Goal: Task Accomplishment & Management: Complete application form

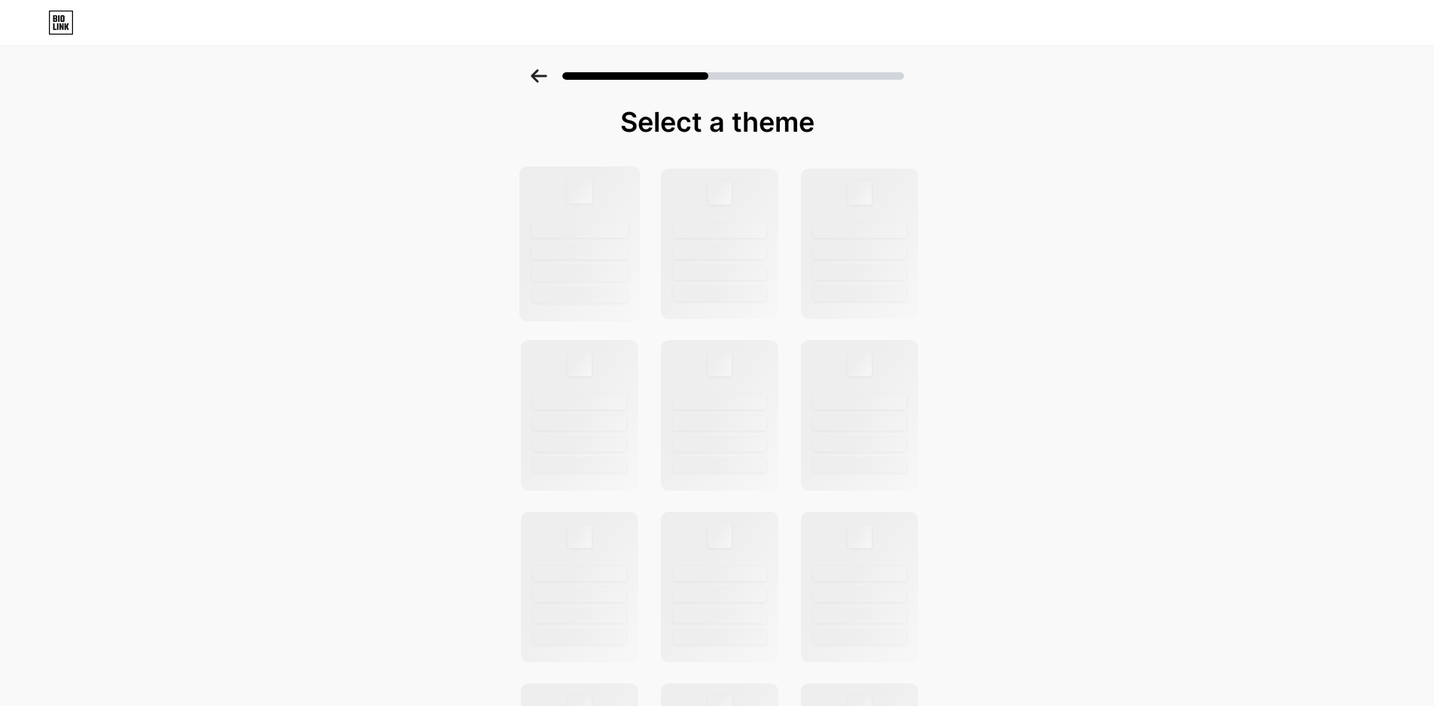
click at [565, 260] on div at bounding box center [579, 243] width 121 height 155
click at [604, 281] on div at bounding box center [579, 243] width 121 height 155
click at [701, 231] on div at bounding box center [719, 230] width 96 height 16
click at [709, 233] on div at bounding box center [719, 230] width 96 height 16
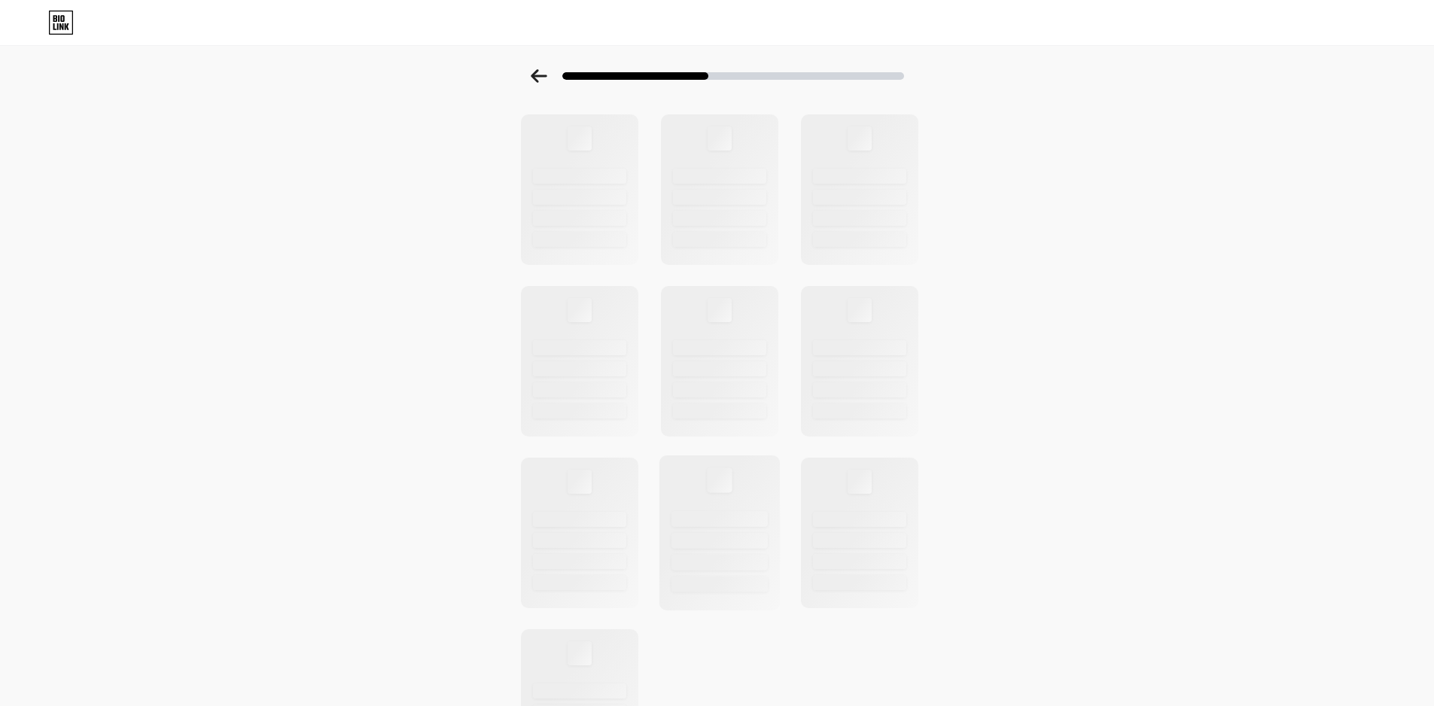
scroll to position [361, 0]
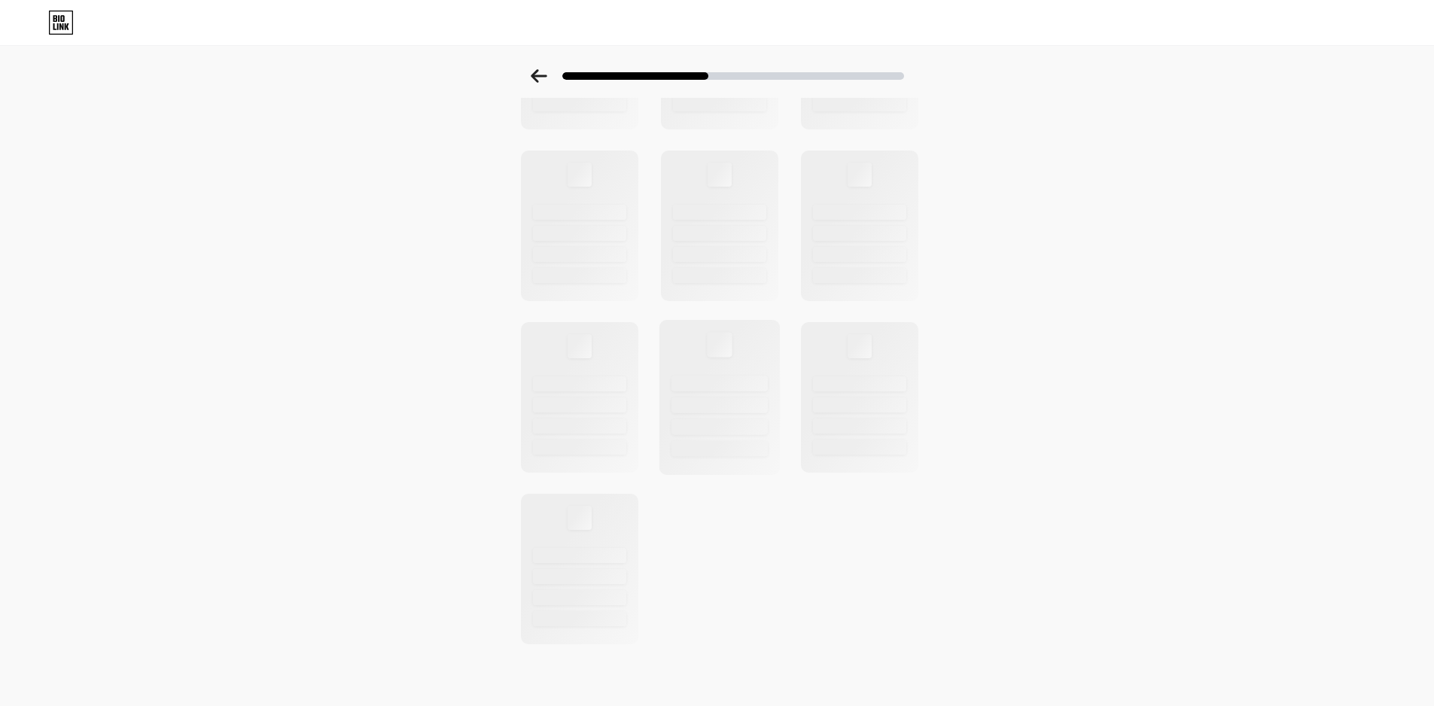
drag, startPoint x: 744, startPoint y: 357, endPoint x: 741, endPoint y: 373, distance: 15.5
click at [742, 365] on div at bounding box center [718, 397] width 121 height 155
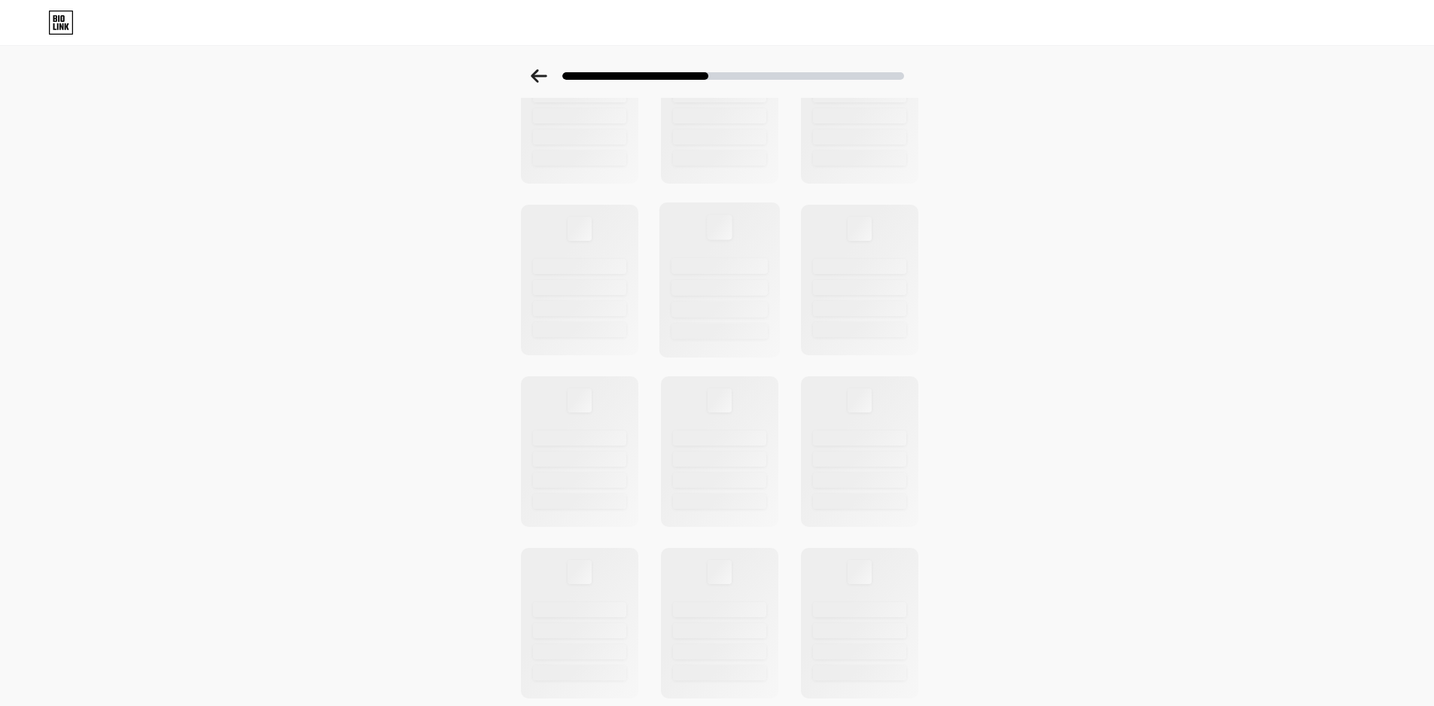
scroll to position [0, 0]
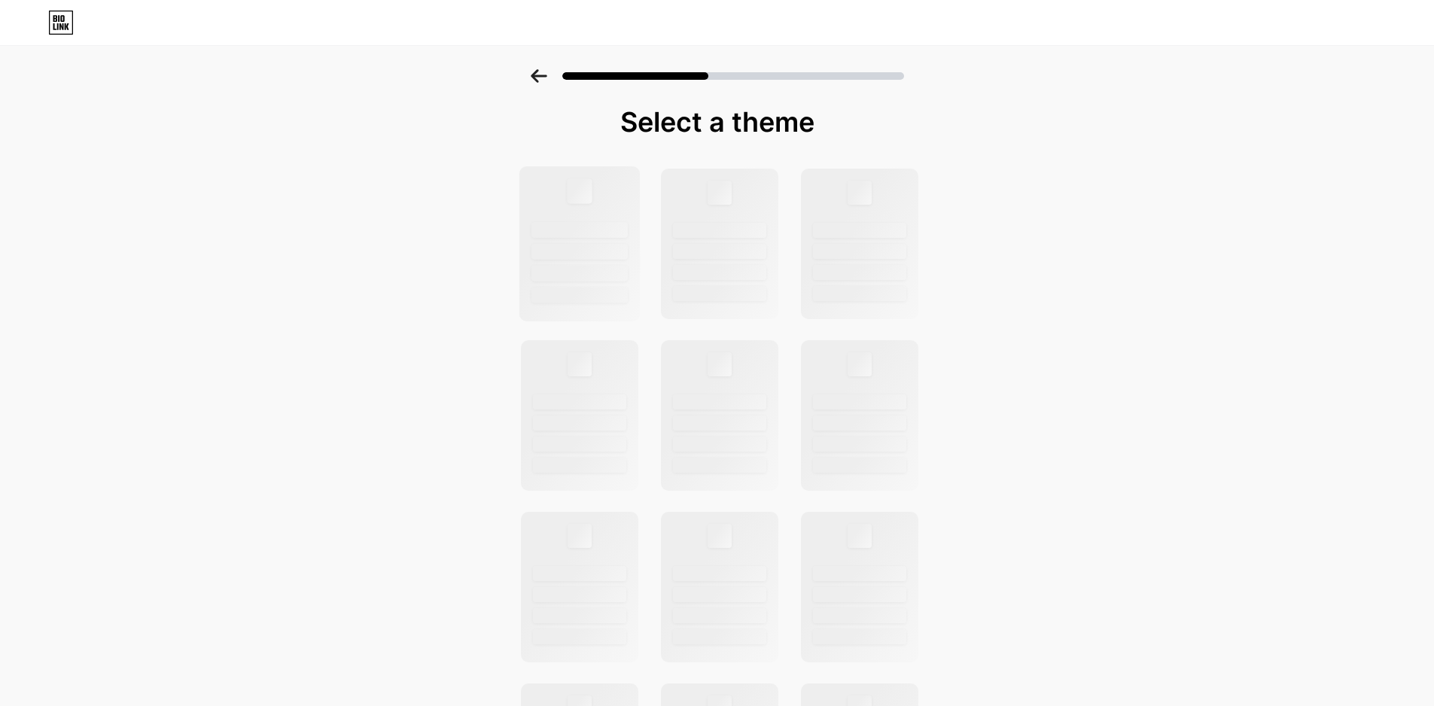
click at [585, 251] on div at bounding box center [579, 252] width 96 height 16
drag, startPoint x: 687, startPoint y: 251, endPoint x: 709, endPoint y: 257, distance: 22.6
click at [693, 254] on div at bounding box center [719, 252] width 96 height 16
click at [738, 258] on div at bounding box center [719, 252] width 96 height 16
drag, startPoint x: 528, startPoint y: 65, endPoint x: 534, endPoint y: 78, distance: 14.1
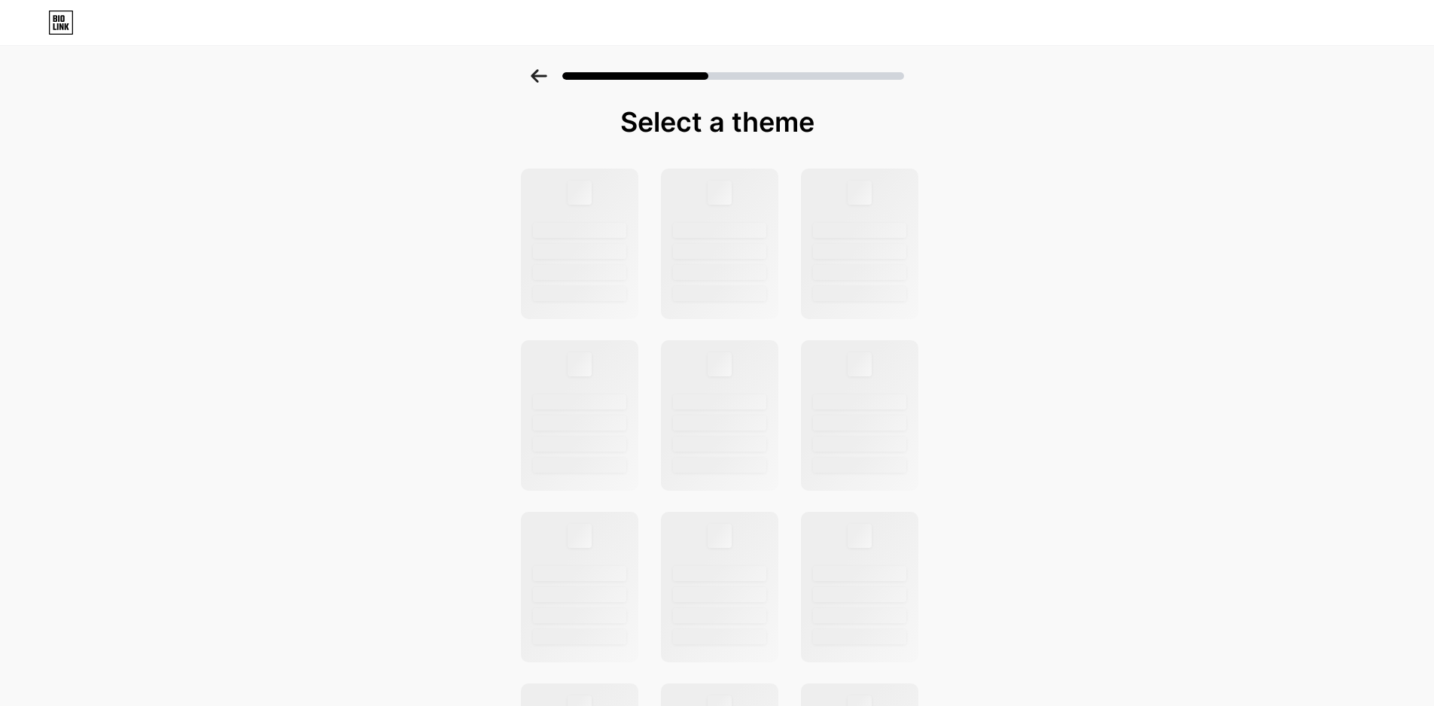
click at [528, 72] on div at bounding box center [717, 71] width 1434 height 53
drag, startPoint x: 534, startPoint y: 78, endPoint x: 543, endPoint y: 80, distance: 9.2
click at [538, 79] on div at bounding box center [717, 71] width 1434 height 53
click at [548, 66] on div at bounding box center [717, 71] width 1434 height 53
click at [543, 76] on icon at bounding box center [539, 76] width 16 height 14
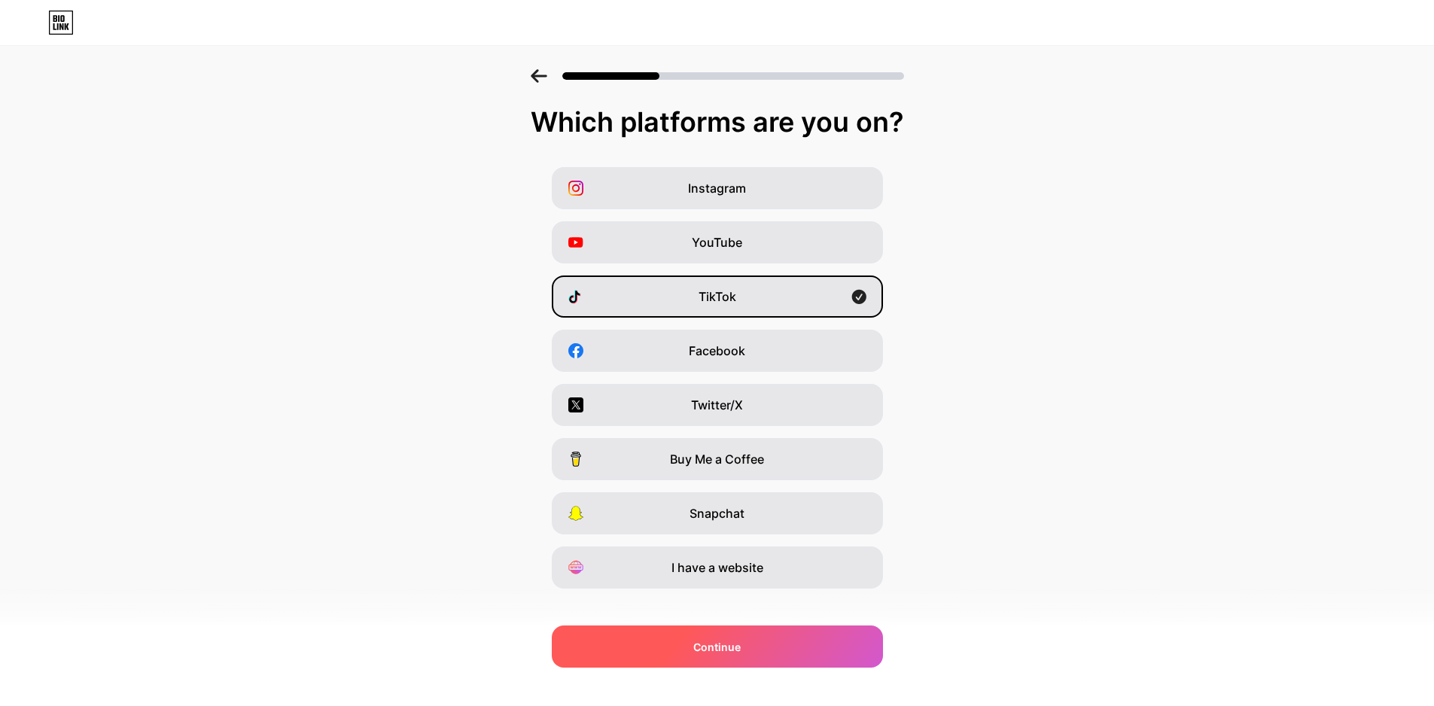
click at [779, 660] on div "Continue" at bounding box center [717, 646] width 331 height 42
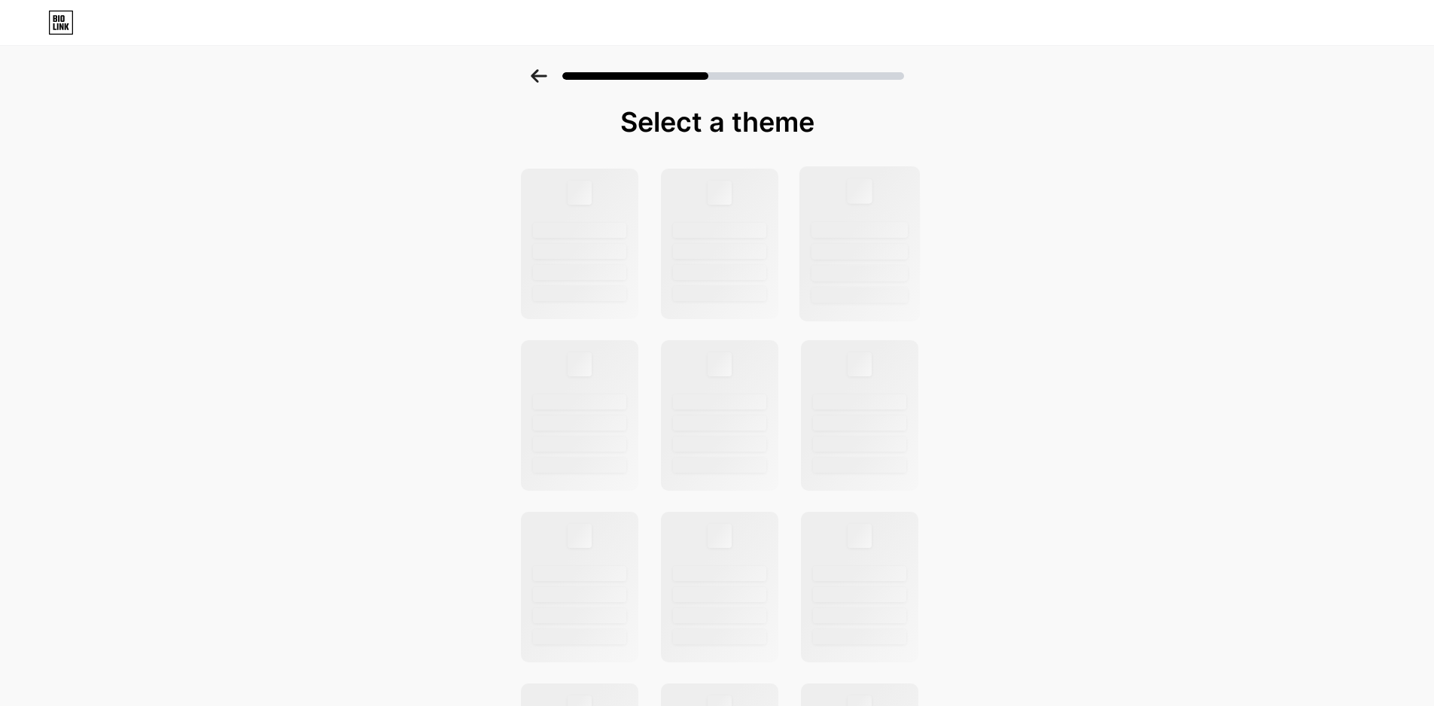
click at [809, 280] on div at bounding box center [858, 243] width 121 height 155
click at [859, 267] on div at bounding box center [859, 274] width 96 height 16
click at [852, 266] on div at bounding box center [859, 274] width 96 height 16
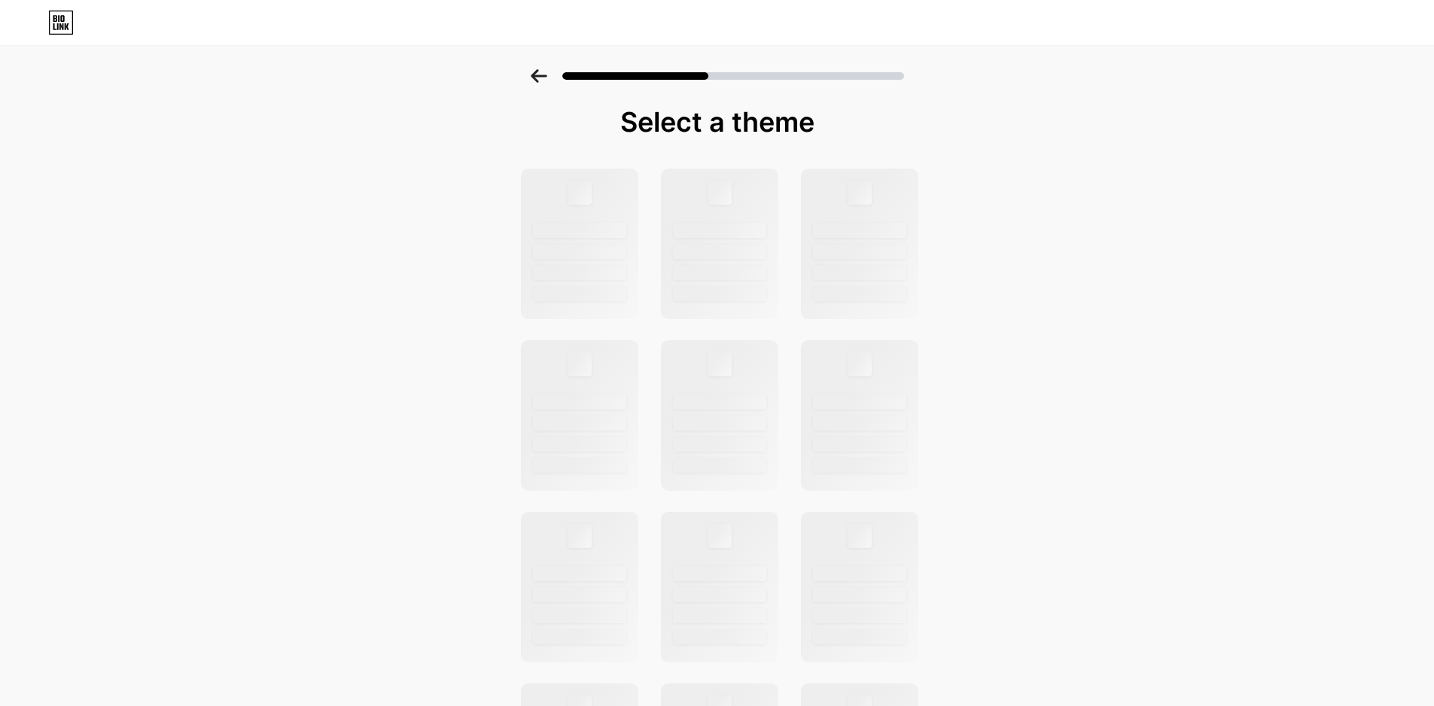
scroll to position [226, 0]
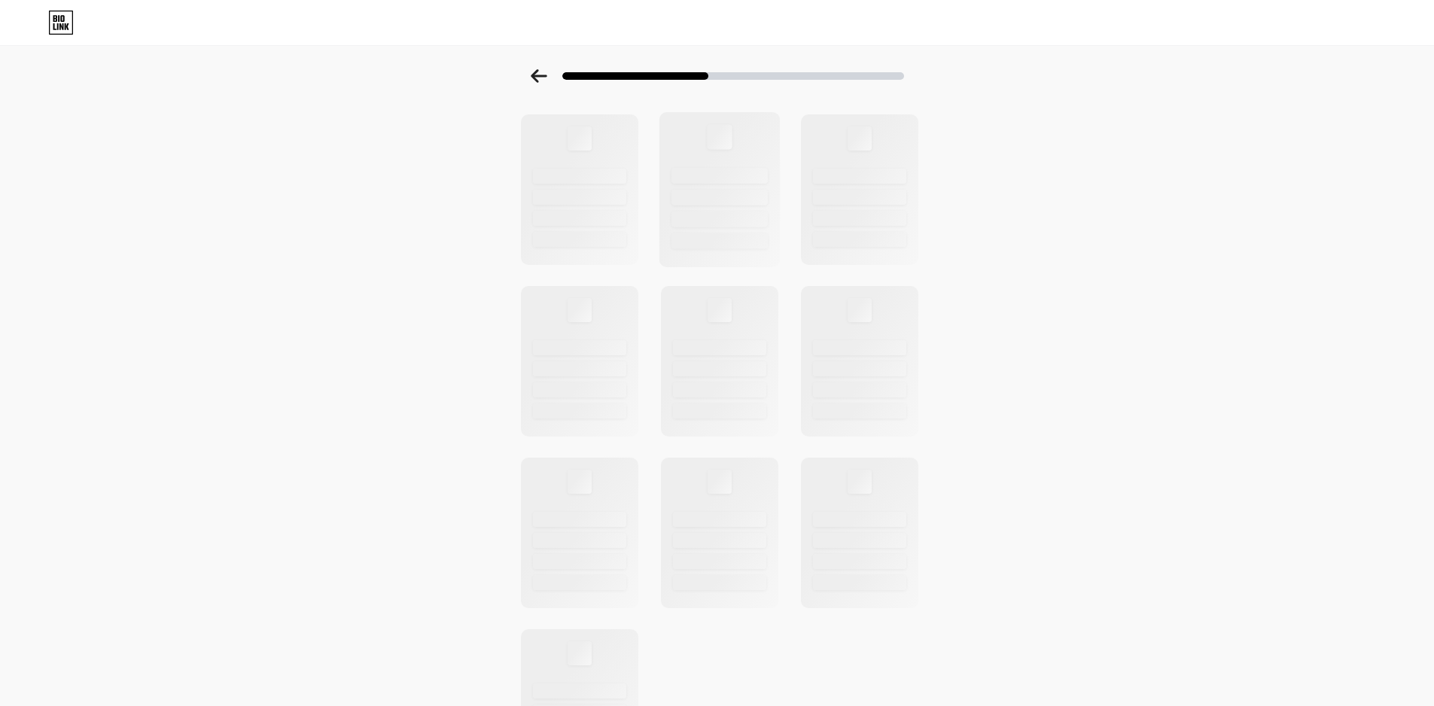
click at [696, 175] on div at bounding box center [719, 176] width 96 height 16
click at [692, 179] on div at bounding box center [719, 176] width 96 height 16
click at [692, 180] on div at bounding box center [719, 176] width 96 height 16
click at [735, 230] on div at bounding box center [718, 189] width 121 height 155
click at [69, 30] on icon at bounding box center [61, 23] width 26 height 24
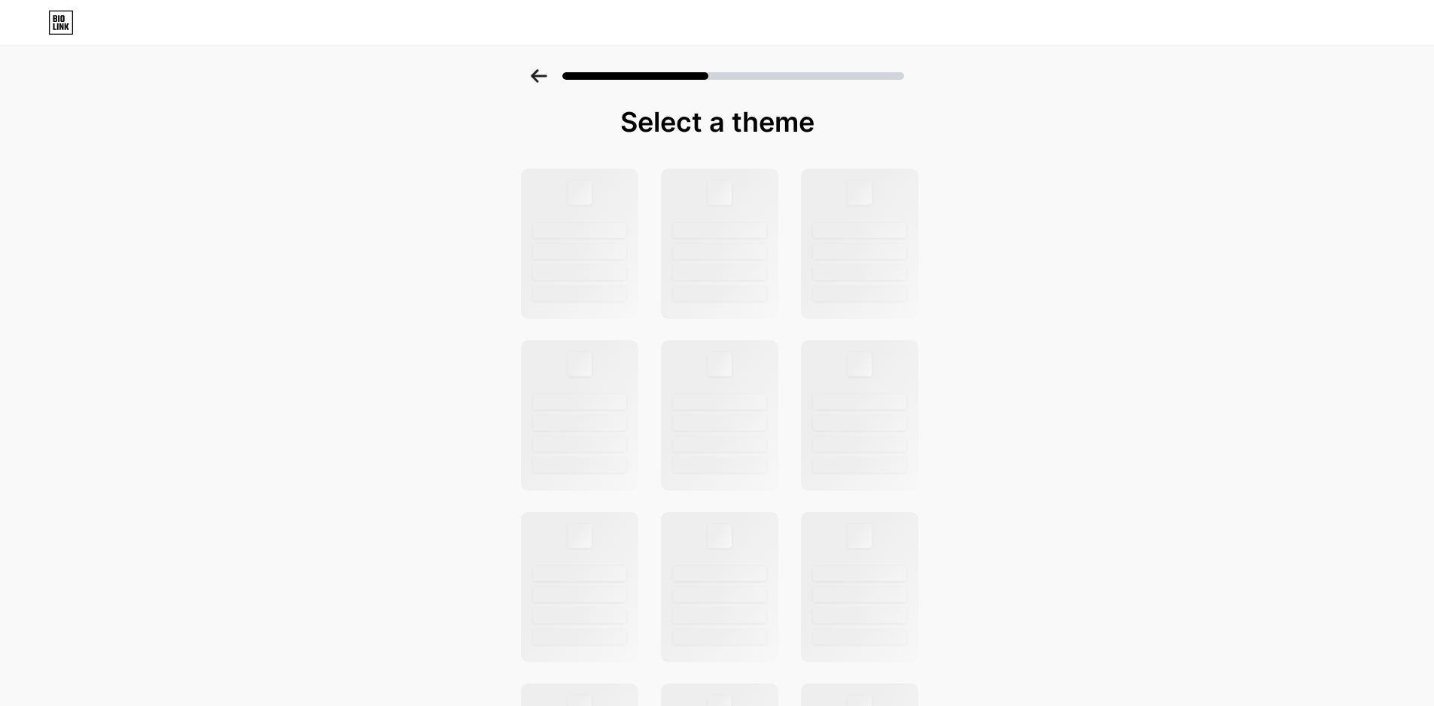
click at [546, 77] on icon at bounding box center [539, 76] width 16 height 14
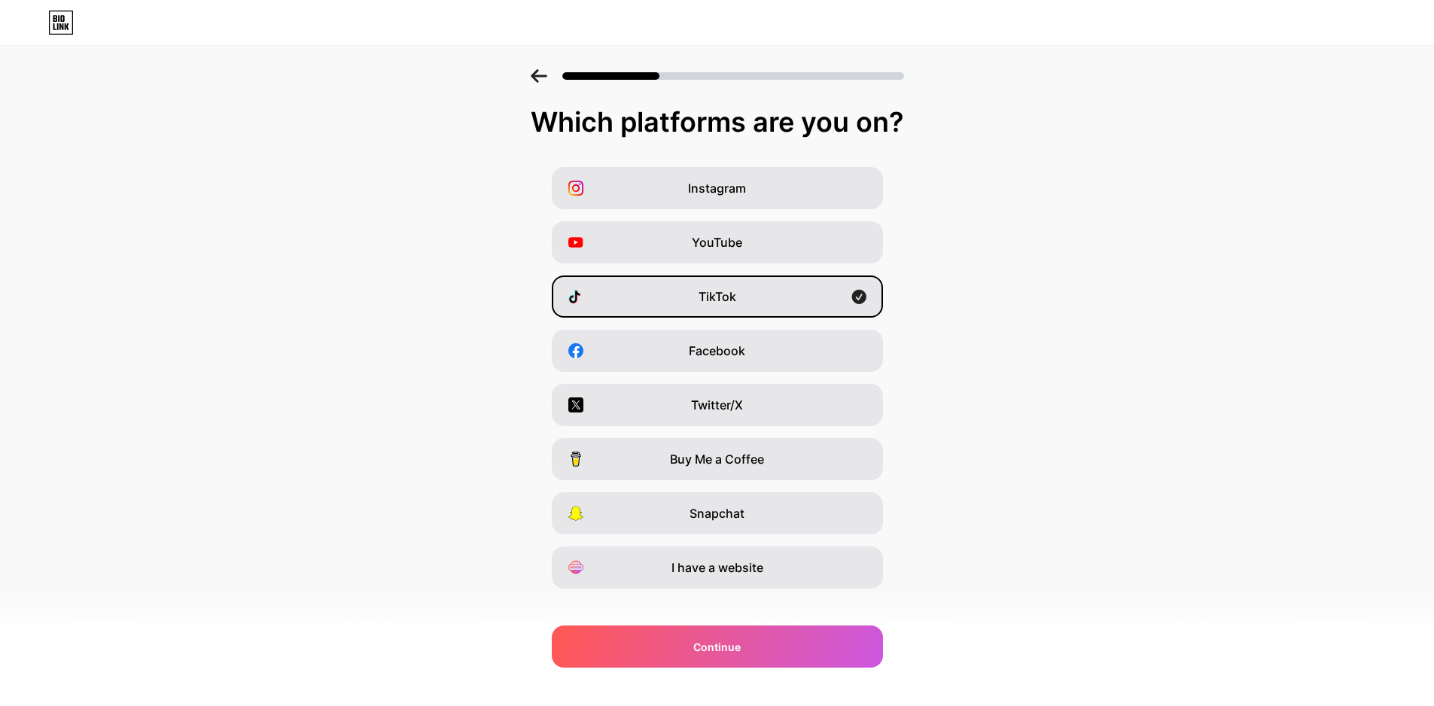
click at [546, 77] on icon at bounding box center [539, 76] width 16 height 14
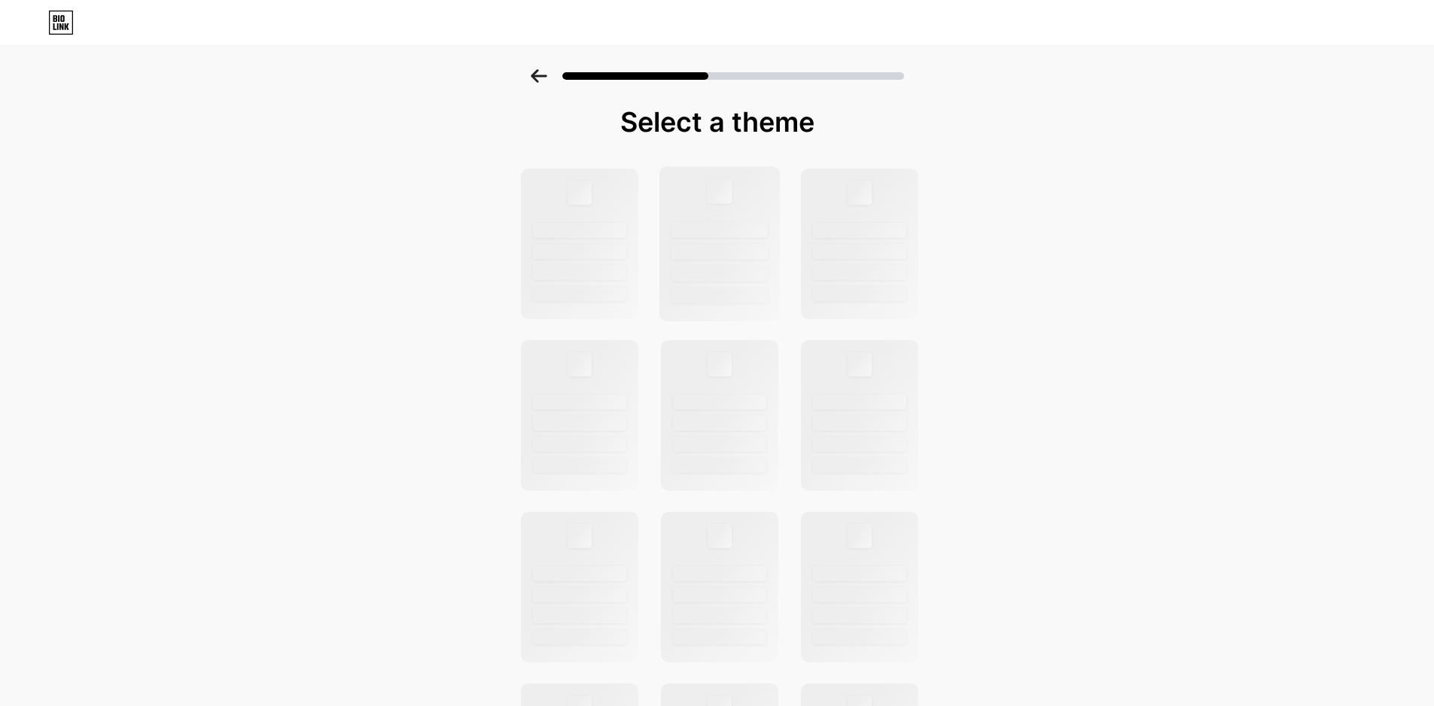
click at [747, 255] on div at bounding box center [719, 252] width 96 height 16
click at [879, 254] on div at bounding box center [859, 252] width 96 height 16
click at [880, 254] on div at bounding box center [859, 252] width 96 height 16
click at [865, 397] on div at bounding box center [859, 402] width 96 height 16
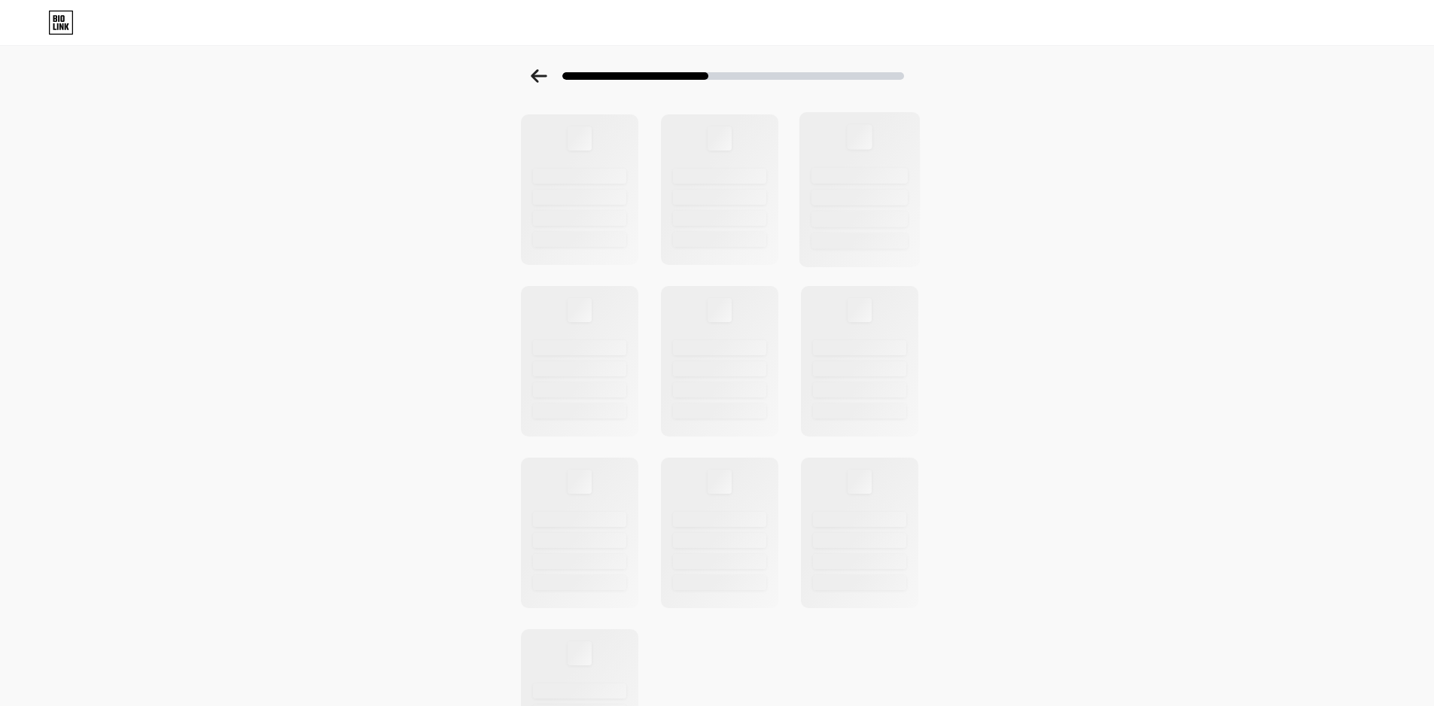
scroll to position [361, 0]
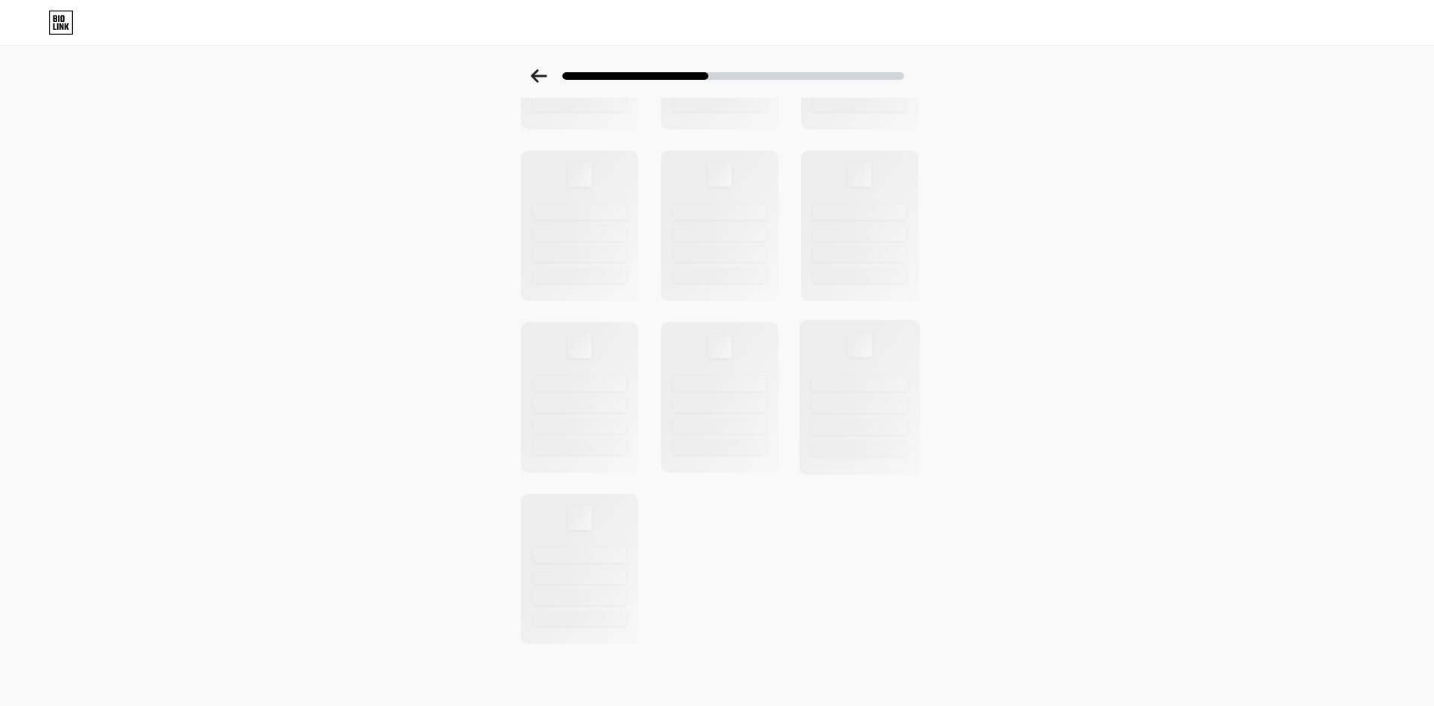
click at [865, 391] on div at bounding box center [859, 384] width 96 height 16
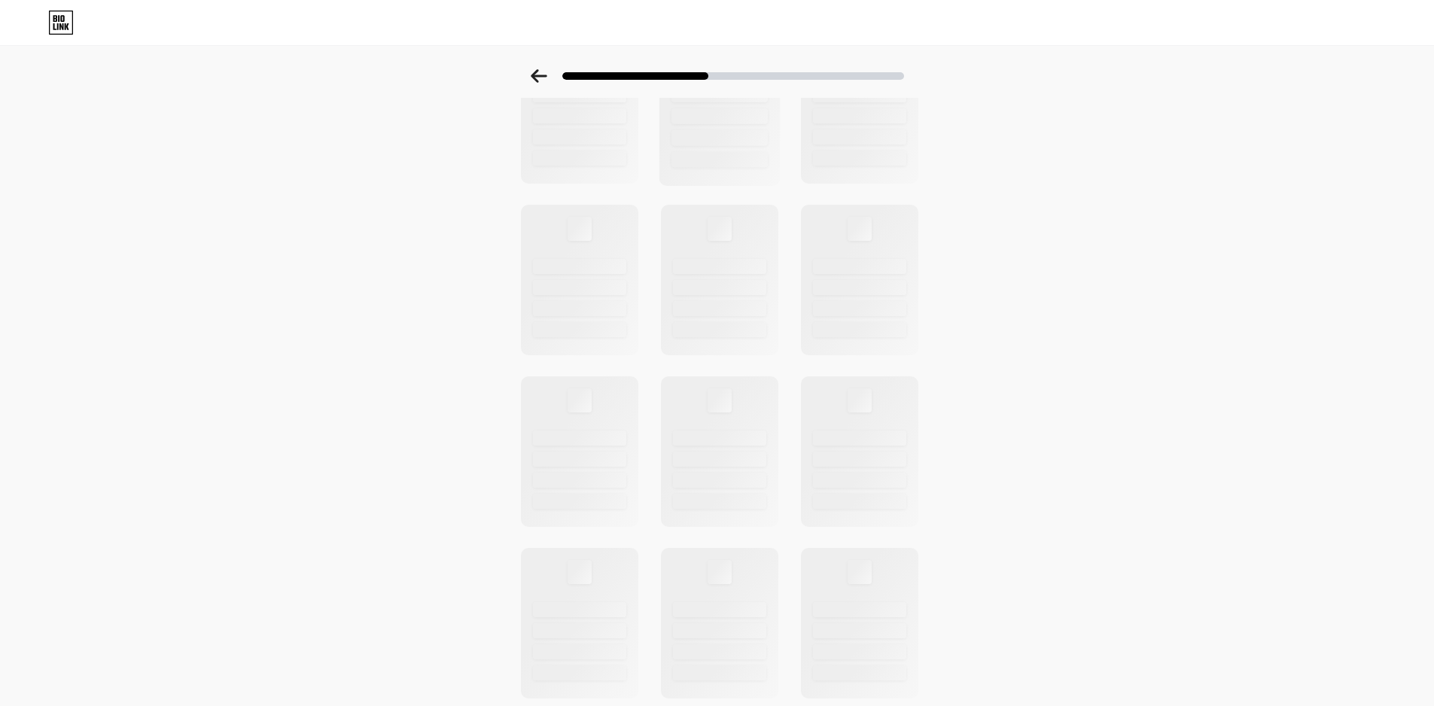
scroll to position [0, 0]
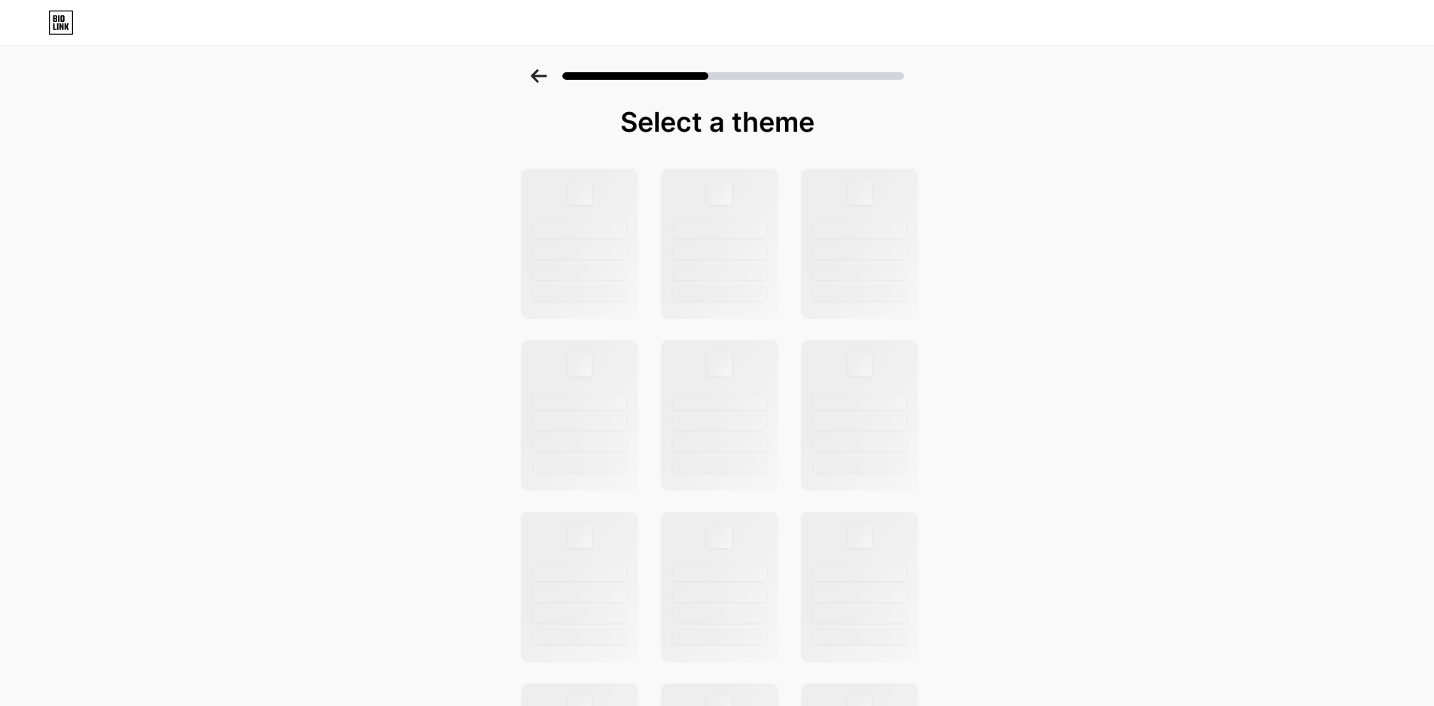
click at [69, 29] on icon at bounding box center [61, 23] width 26 height 24
click at [528, 74] on div at bounding box center [717, 71] width 1434 height 53
click at [529, 74] on div at bounding box center [717, 71] width 1434 height 53
click at [535, 75] on div at bounding box center [717, 71] width 1434 height 53
click at [830, 186] on div at bounding box center [858, 243] width 121 height 155
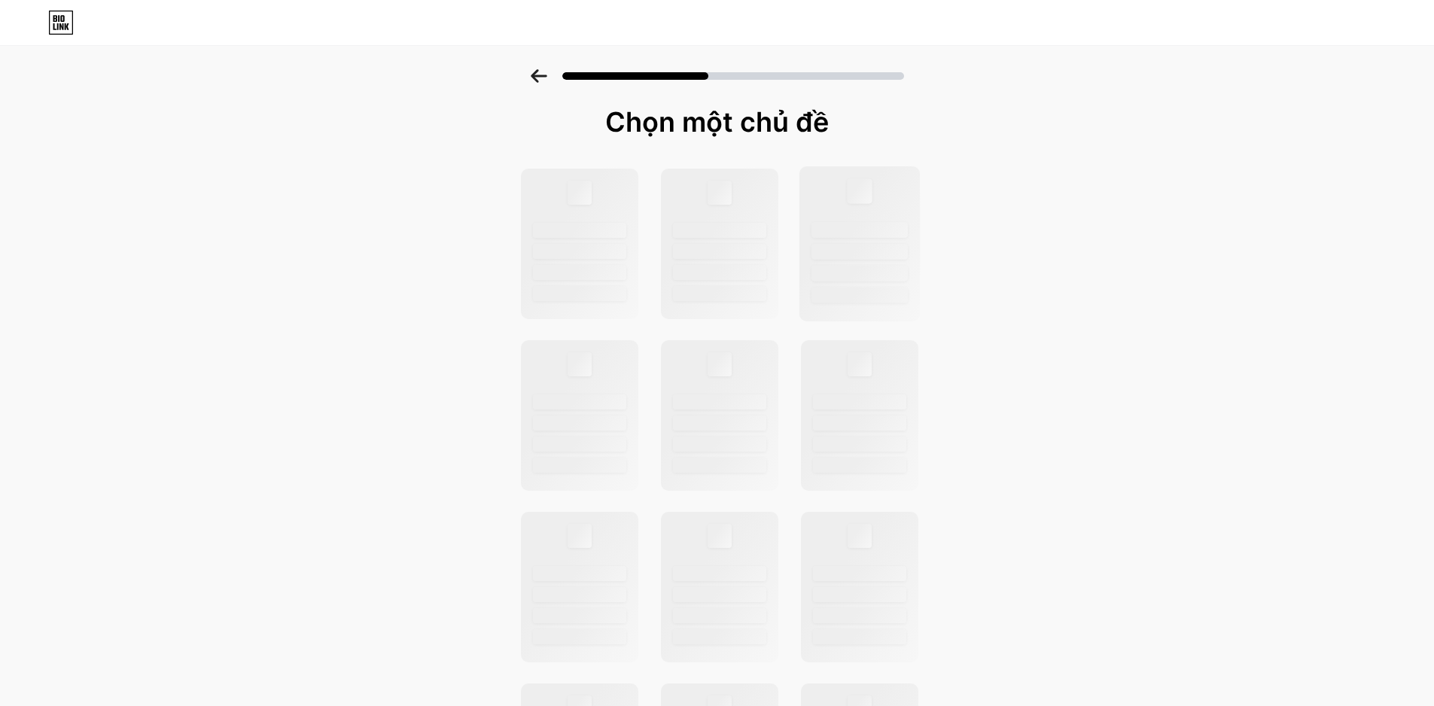
click at [834, 230] on div at bounding box center [859, 230] width 96 height 16
click at [762, 321] on div at bounding box center [719, 244] width 124 height 158
click at [883, 443] on div at bounding box center [859, 445] width 96 height 16
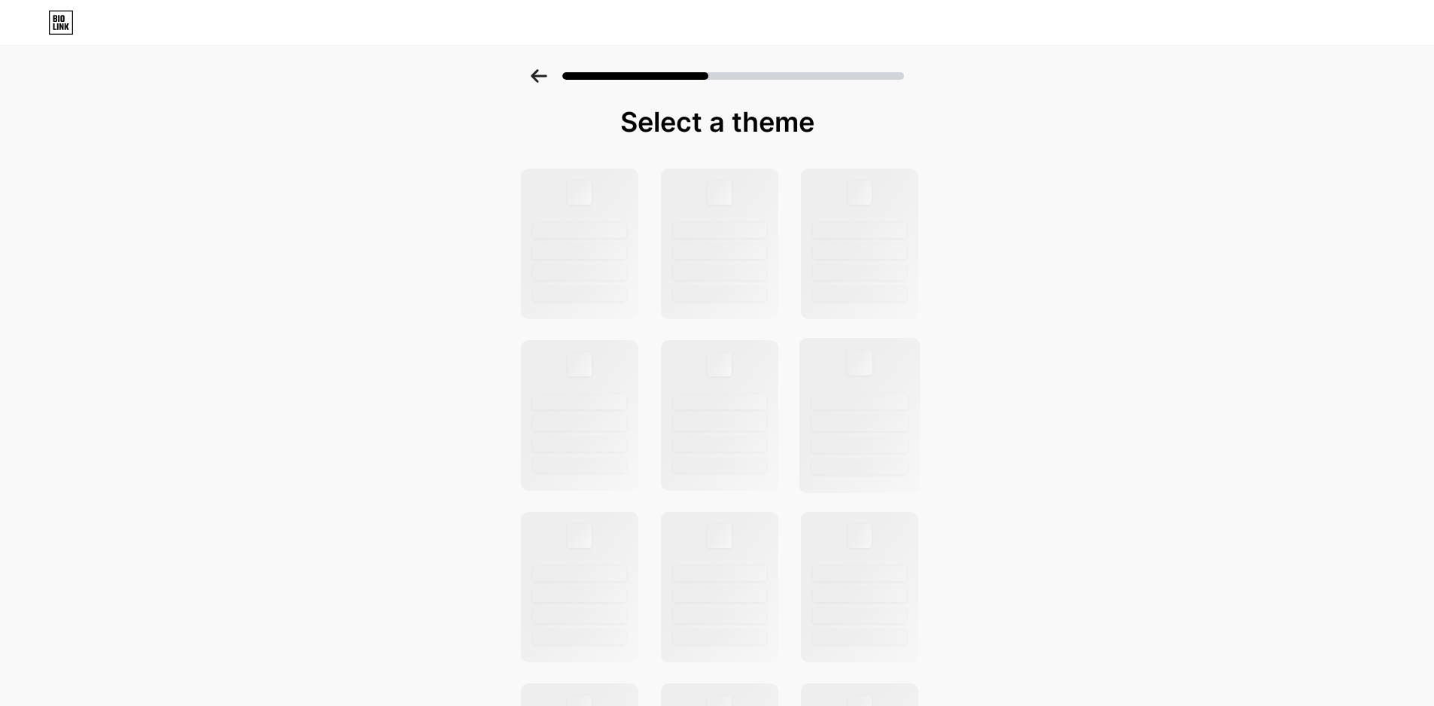
click at [883, 443] on div at bounding box center [859, 445] width 96 height 16
click at [844, 240] on div at bounding box center [858, 243] width 121 height 155
click at [851, 238] on div at bounding box center [858, 243] width 121 height 155
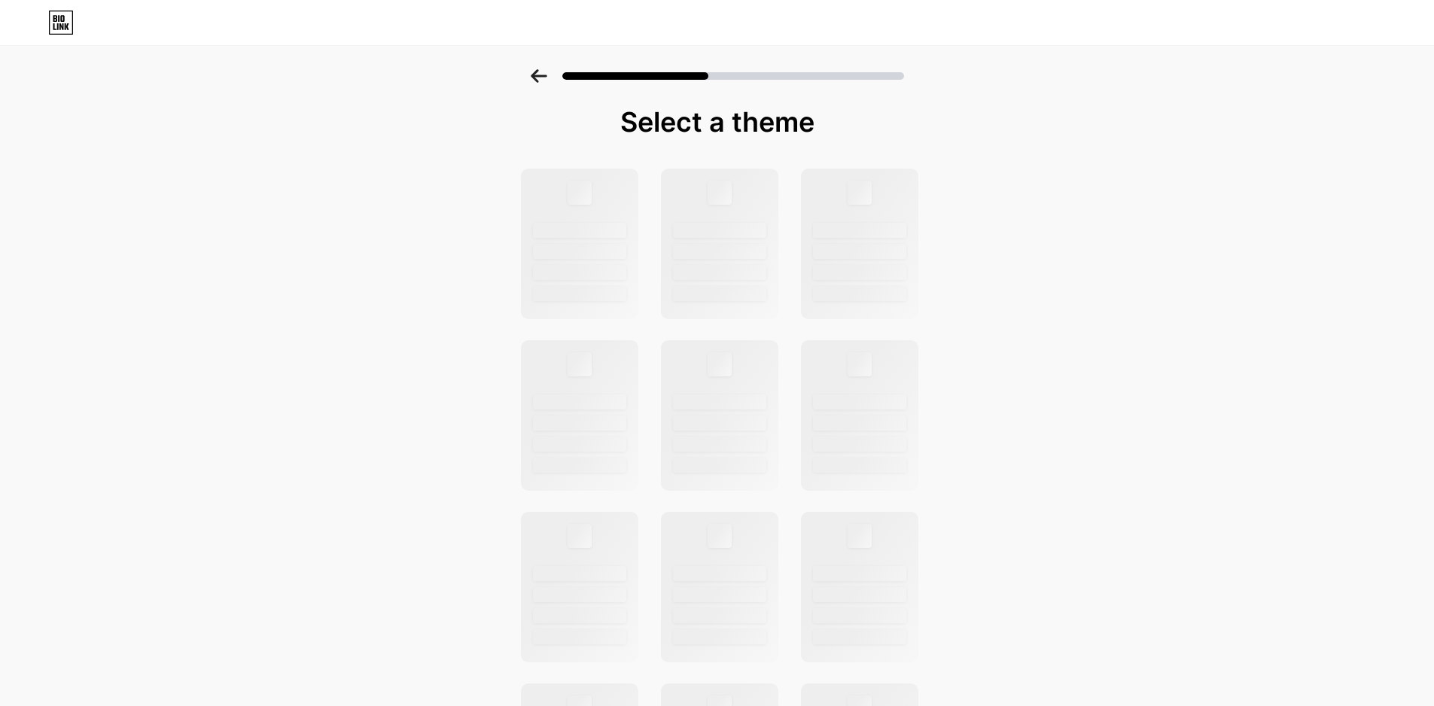
drag, startPoint x: 287, startPoint y: 77, endPoint x: 323, endPoint y: 83, distance: 36.6
click at [288, 77] on div at bounding box center [717, 71] width 1434 height 53
drag, startPoint x: 303, startPoint y: 130, endPoint x: 644, endPoint y: 205, distance: 349.7
click at [309, 131] on div "Select a theme" at bounding box center [717, 538] width 1434 height 938
click at [647, 205] on div at bounding box center [717, 587] width 414 height 840
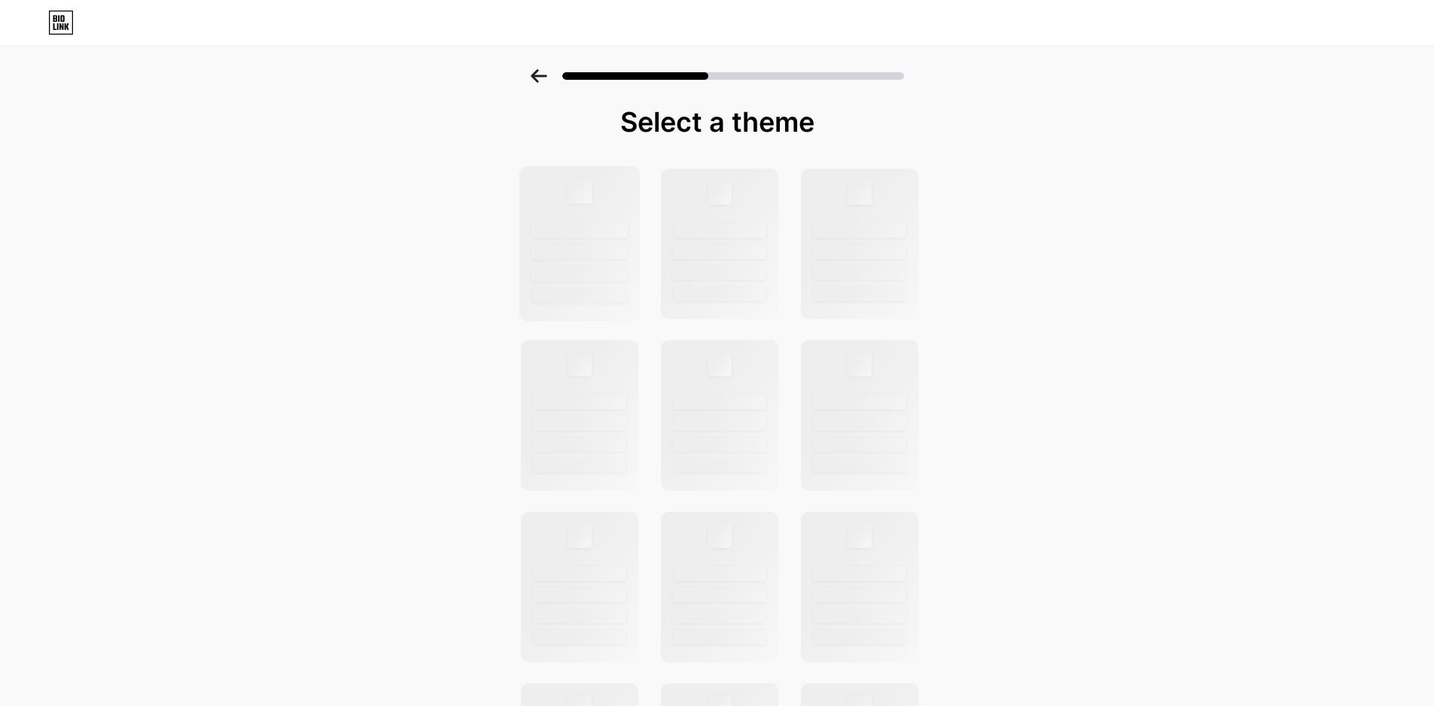
click at [612, 225] on div at bounding box center [579, 230] width 96 height 16
click at [609, 228] on div at bounding box center [579, 230] width 96 height 16
click at [608, 228] on div at bounding box center [579, 230] width 96 height 16
click at [607, 228] on div at bounding box center [579, 230] width 96 height 16
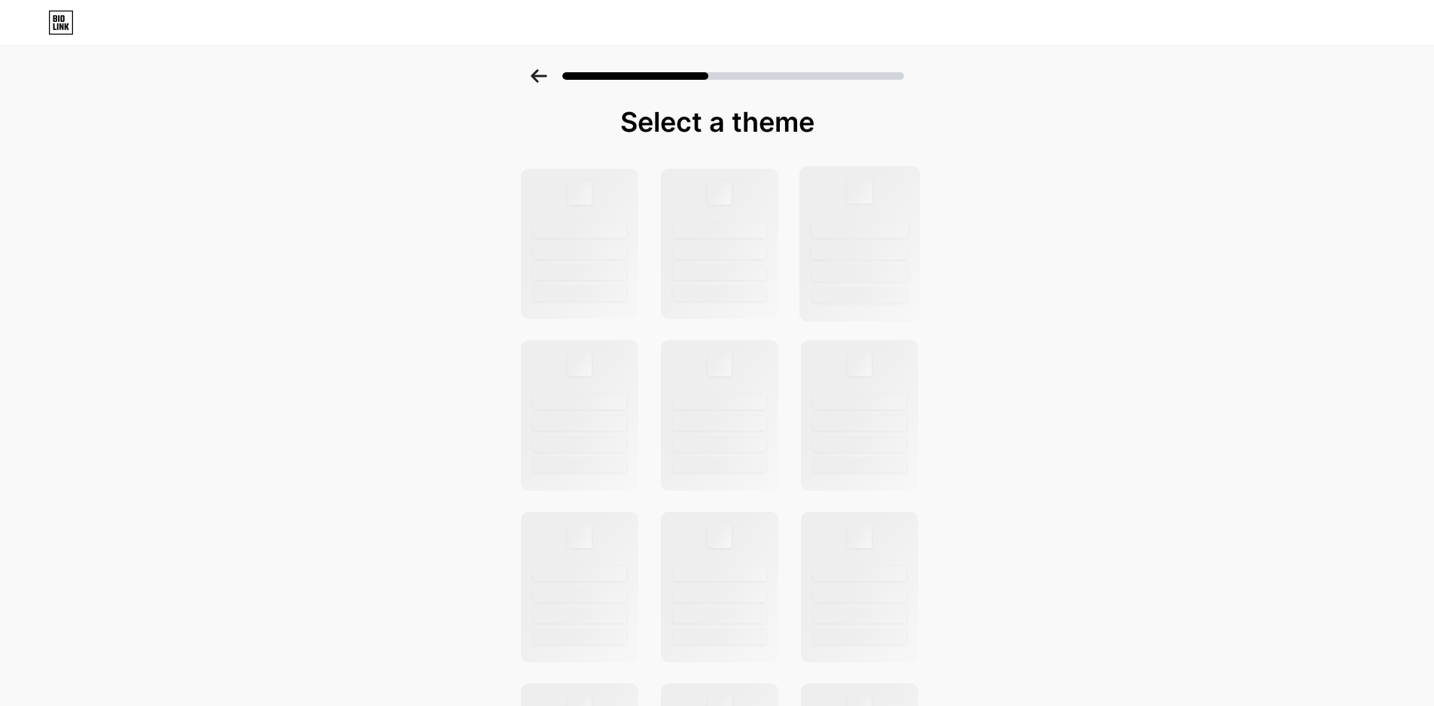
click at [817, 241] on div at bounding box center [858, 243] width 121 height 155
click at [816, 242] on div at bounding box center [858, 243] width 121 height 155
click at [537, 275] on div at bounding box center [579, 274] width 96 height 16
click at [67, 28] on icon at bounding box center [67, 26] width 5 height 7
click at [747, 258] on div at bounding box center [719, 252] width 96 height 16
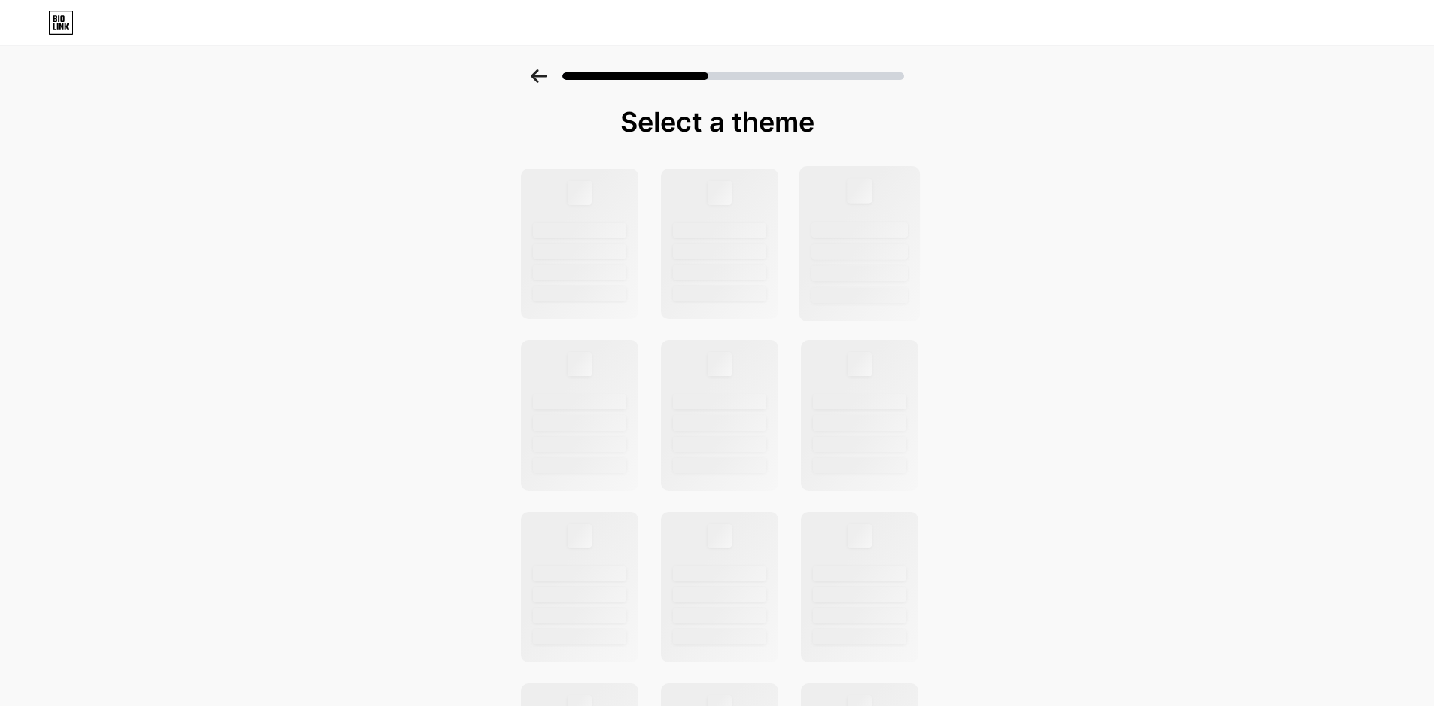
click at [903, 205] on div at bounding box center [858, 243] width 121 height 155
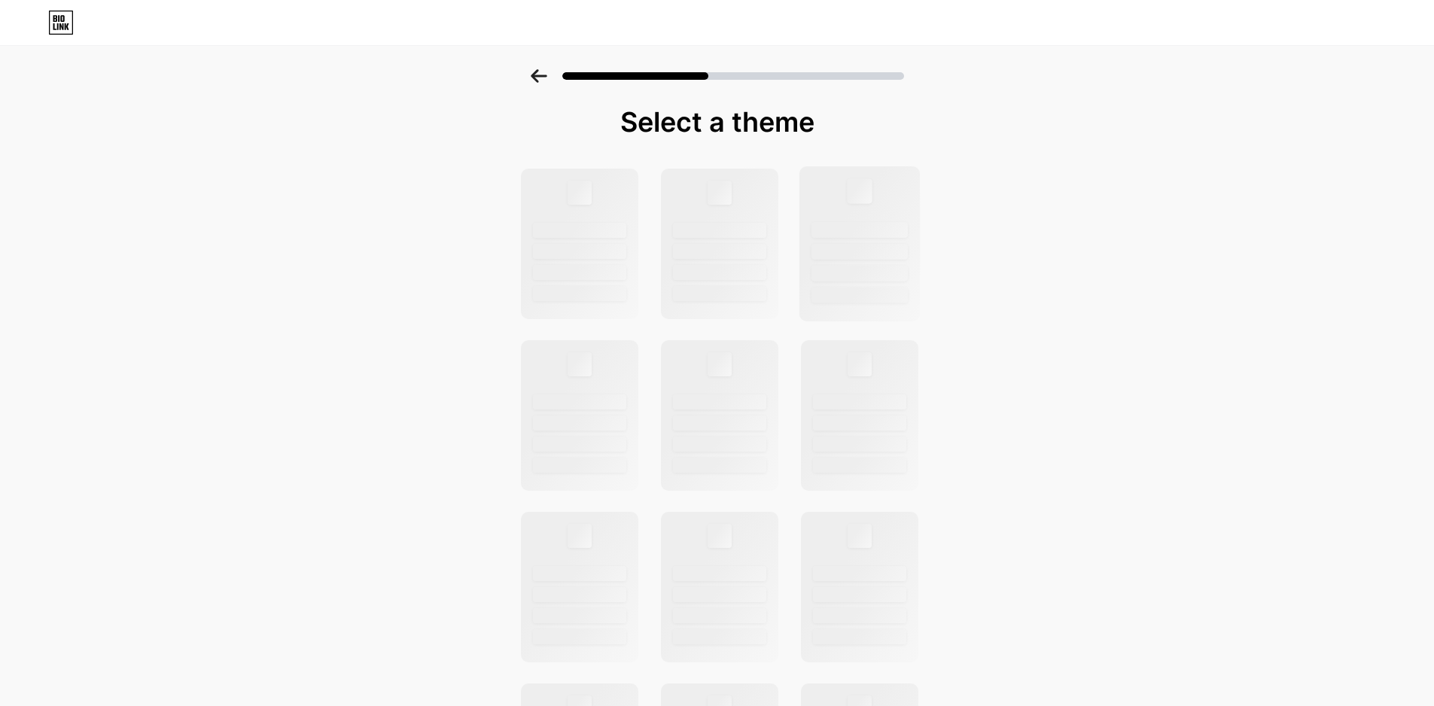
click at [903, 205] on div at bounding box center [858, 243] width 121 height 155
drag, startPoint x: 903, startPoint y: 205, endPoint x: 890, endPoint y: 233, distance: 30.6
click at [902, 208] on div at bounding box center [858, 243] width 121 height 155
click at [857, 357] on div at bounding box center [859, 362] width 25 height 25
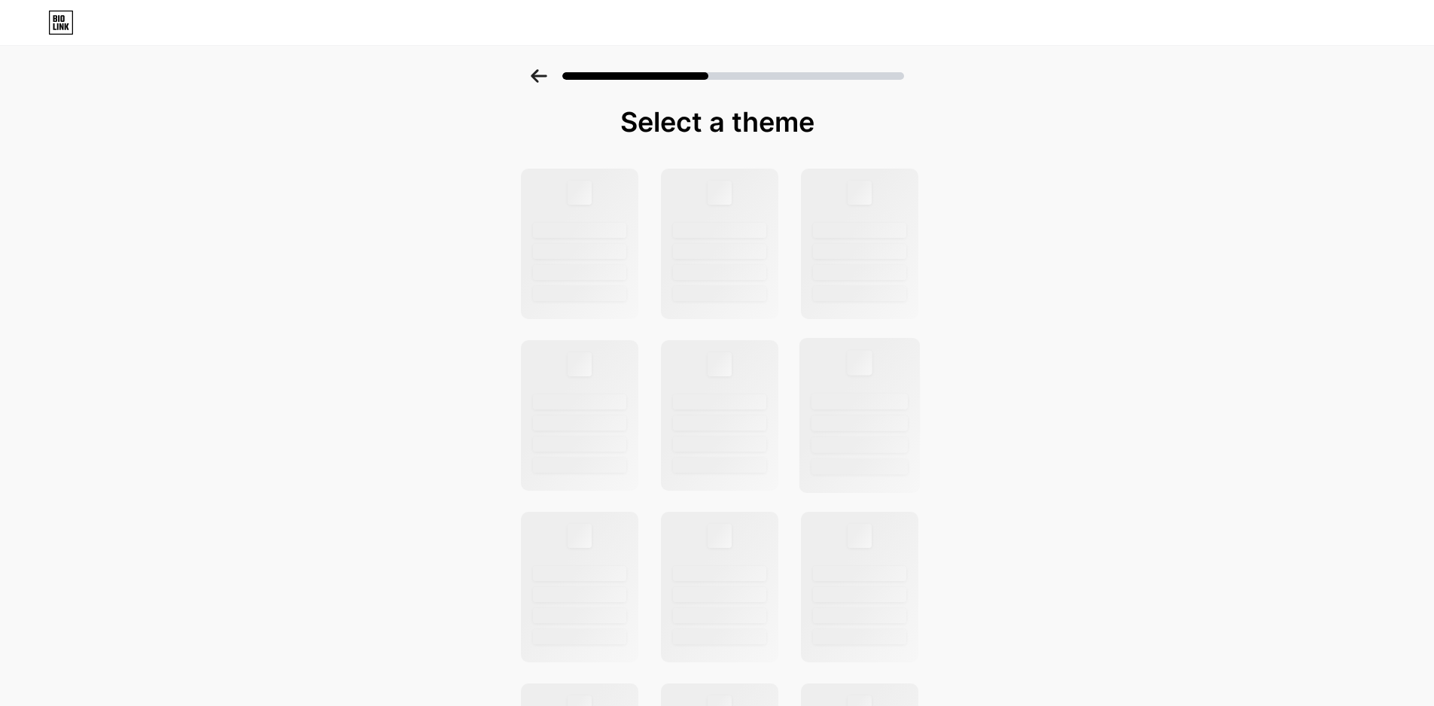
click at [853, 385] on div at bounding box center [858, 415] width 121 height 155
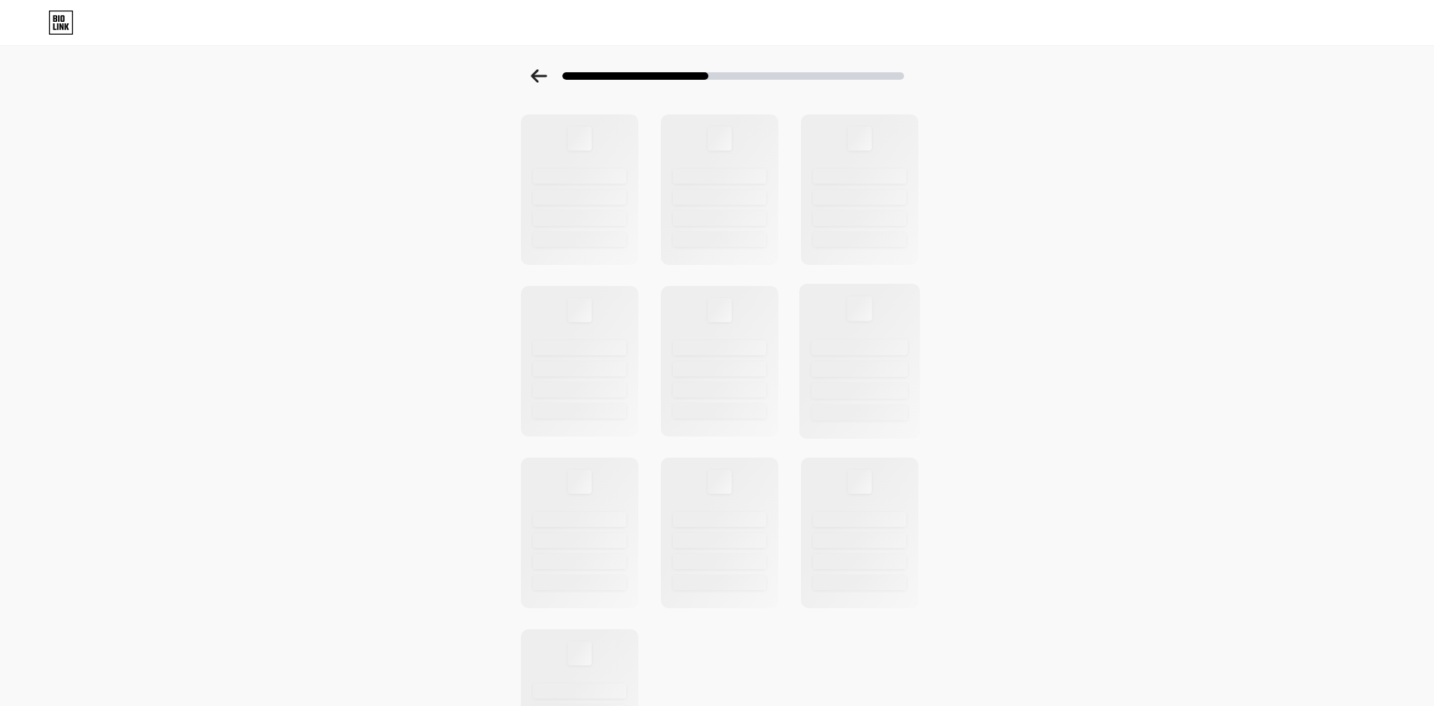
drag, startPoint x: 856, startPoint y: 412, endPoint x: 857, endPoint y: 426, distance: 14.3
click at [856, 416] on div at bounding box center [859, 413] width 96 height 16
click at [858, 427] on div at bounding box center [858, 361] width 121 height 155
click at [836, 549] on div at bounding box center [858, 532] width 121 height 155
click at [843, 533] on div at bounding box center [859, 541] width 96 height 16
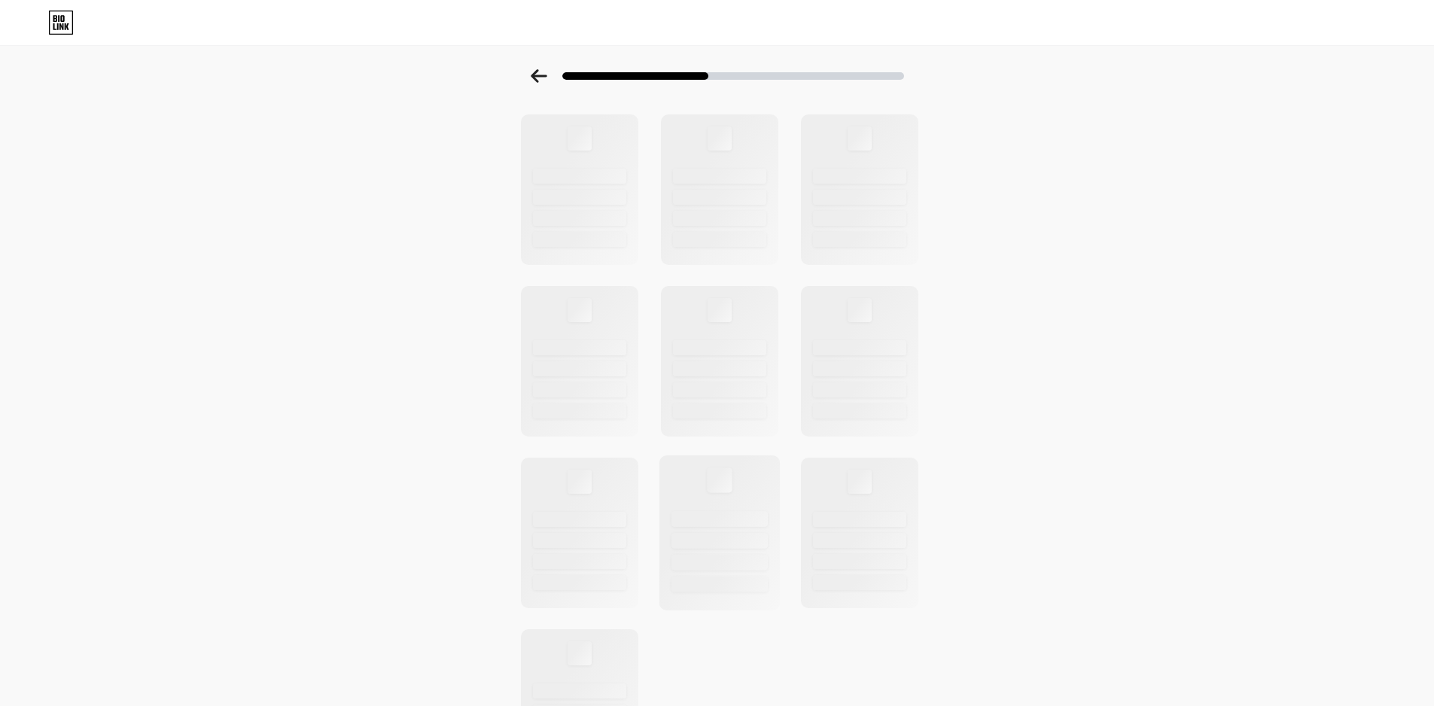
drag, startPoint x: 654, startPoint y: 515, endPoint x: 670, endPoint y: 502, distance: 20.3
click at [655, 512] on div at bounding box center [717, 361] width 414 height 840
drag, startPoint x: 717, startPoint y: 418, endPoint x: 717, endPoint y: 399, distance: 18.8
click at [717, 416] on div at bounding box center [719, 413] width 96 height 16
drag, startPoint x: 717, startPoint y: 399, endPoint x: 719, endPoint y: 385, distance: 13.7
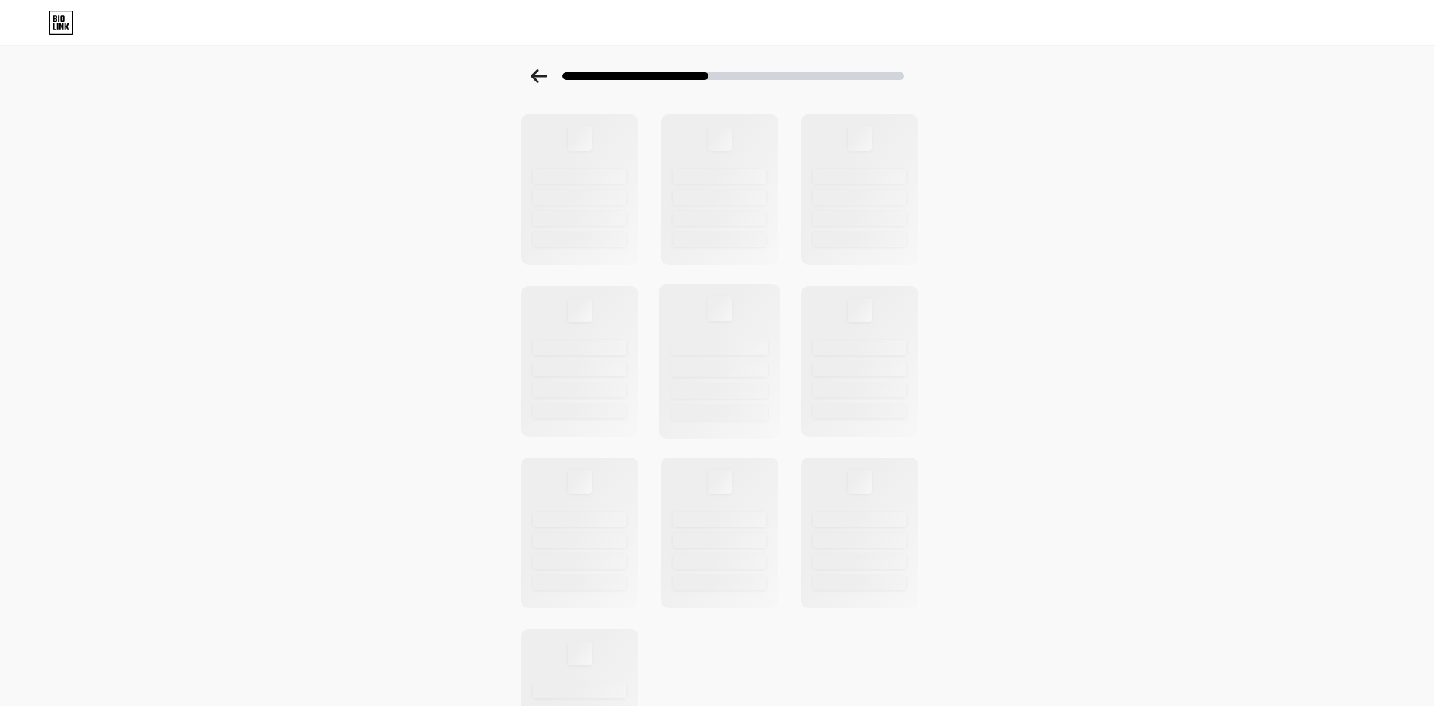
click at [719, 396] on div at bounding box center [718, 361] width 121 height 155
click at [730, 373] on div at bounding box center [719, 369] width 96 height 16
click at [735, 372] on div at bounding box center [719, 369] width 96 height 16
click at [735, 371] on div at bounding box center [719, 369] width 96 height 16
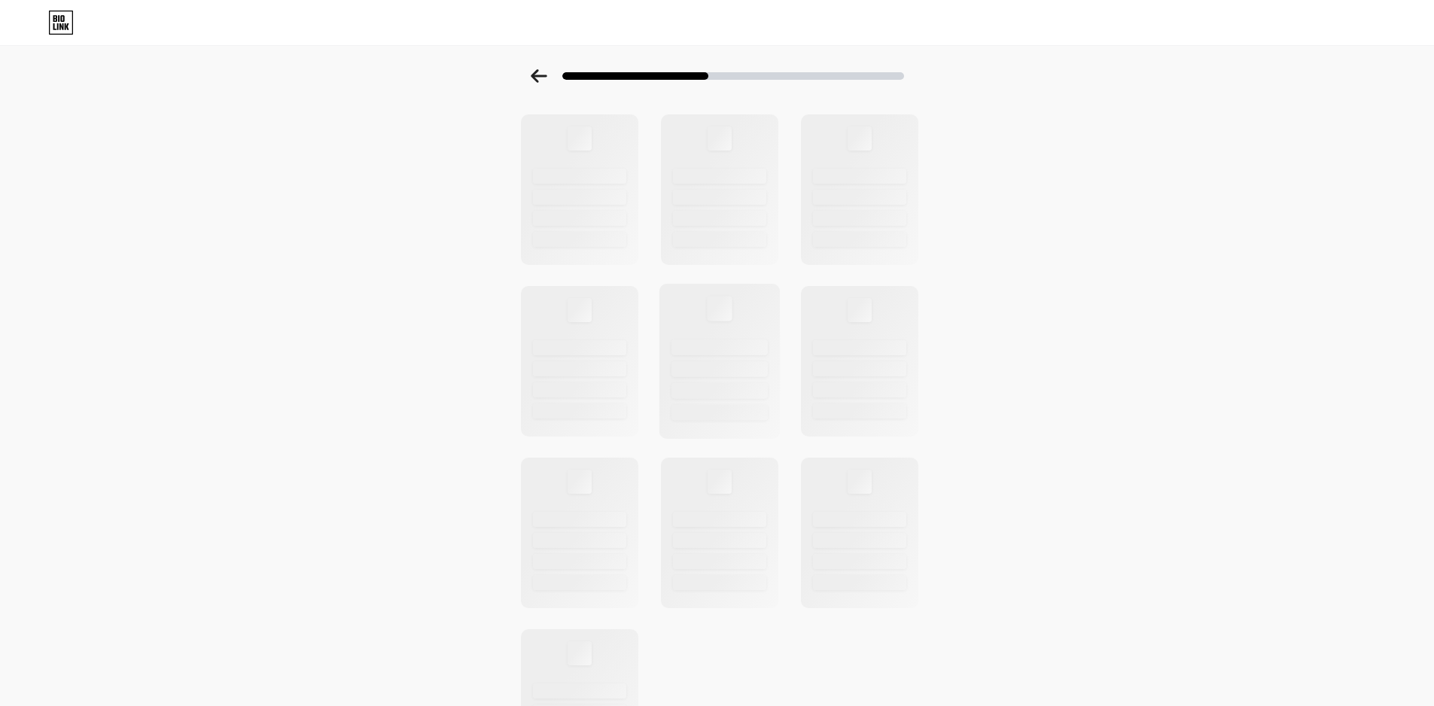
click at [778, 346] on div at bounding box center [718, 361] width 121 height 155
drag, startPoint x: 832, startPoint y: 400, endPoint x: 870, endPoint y: 438, distance: 54.3
click at [837, 404] on div at bounding box center [858, 361] width 121 height 155
click at [870, 438] on div at bounding box center [858, 361] width 121 height 155
drag, startPoint x: 871, startPoint y: 447, endPoint x: 850, endPoint y: 465, distance: 27.8
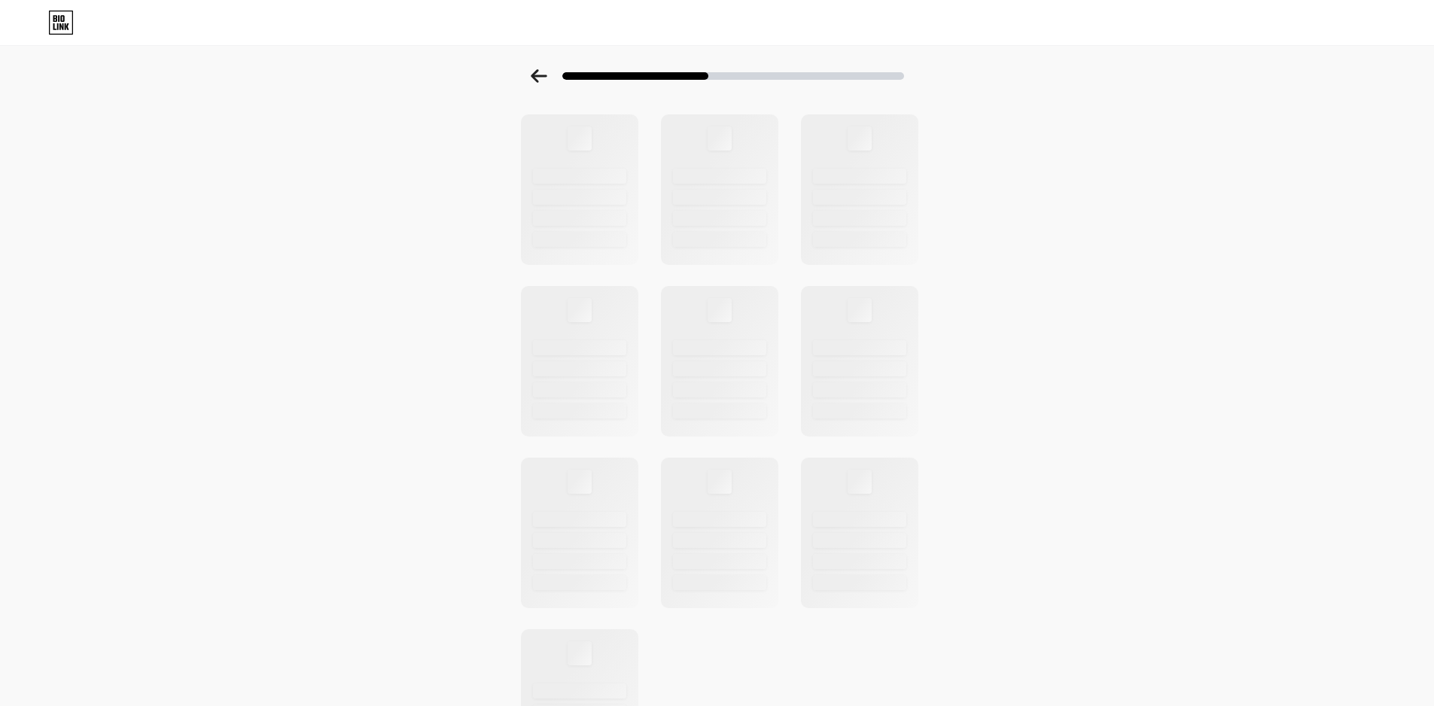
click at [871, 448] on div at bounding box center [717, 361] width 414 height 840
drag, startPoint x: 825, startPoint y: 498, endPoint x: 777, endPoint y: 518, distance: 51.3
click at [807, 504] on div at bounding box center [859, 533] width 117 height 151
drag, startPoint x: 777, startPoint y: 518, endPoint x: 739, endPoint y: 518, distance: 38.4
click at [770, 519] on div at bounding box center [718, 532] width 121 height 155
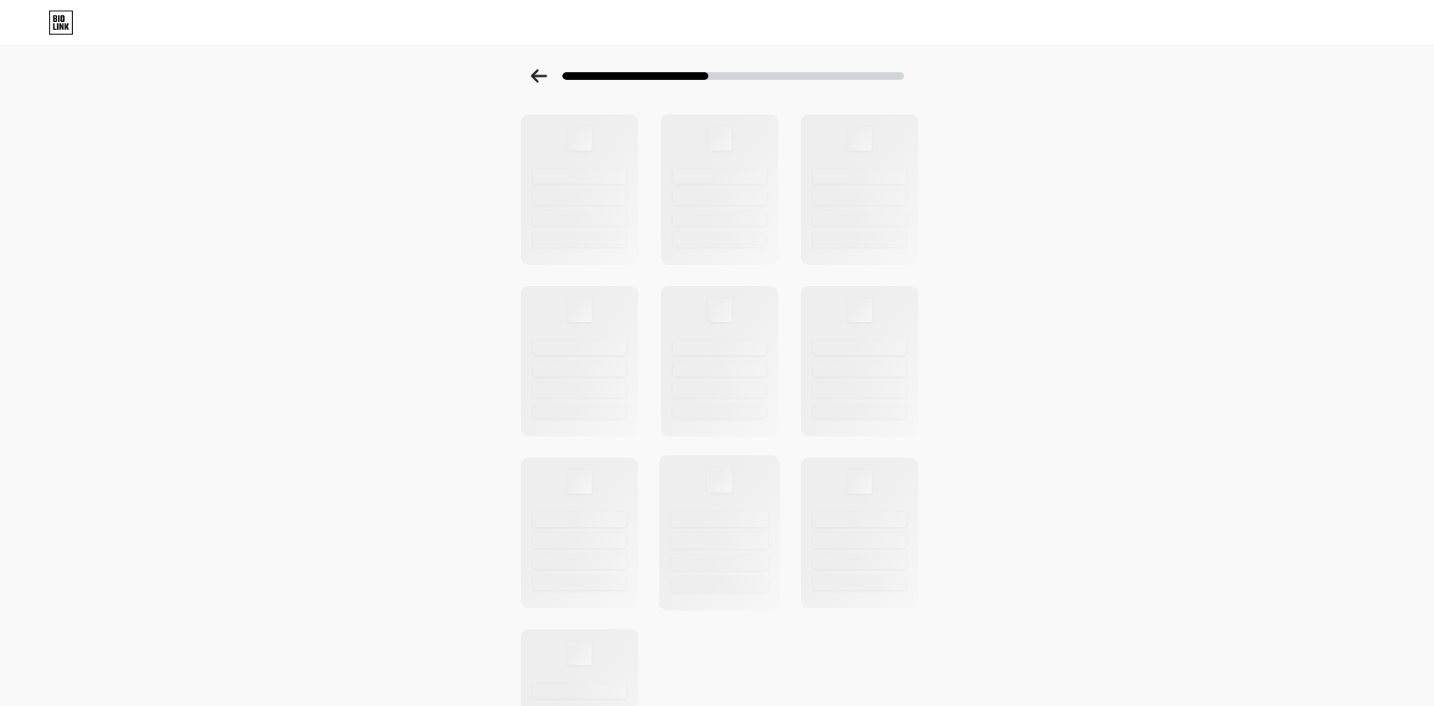
drag, startPoint x: 739, startPoint y: 518, endPoint x: 692, endPoint y: 485, distance: 57.2
click at [737, 514] on div at bounding box center [719, 519] width 96 height 16
drag, startPoint x: 692, startPoint y: 480, endPoint x: 701, endPoint y: 415, distance: 65.2
click at [695, 470] on div at bounding box center [718, 532] width 121 height 155
click at [701, 415] on div at bounding box center [719, 413] width 96 height 16
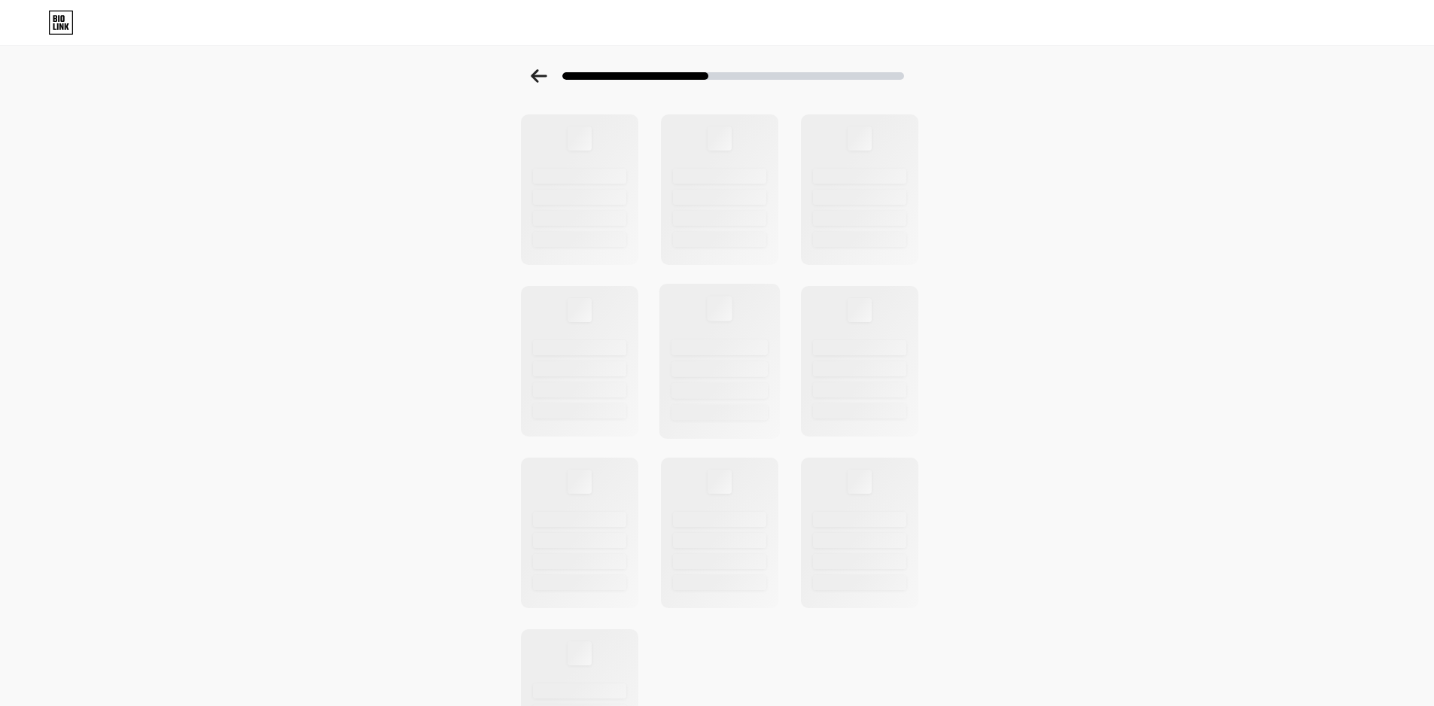
click at [703, 398] on div at bounding box center [719, 391] width 96 height 16
drag, startPoint x: 1037, startPoint y: 415, endPoint x: 1014, endPoint y: 433, distance: 29.5
click at [1033, 417] on div "Select a theme" at bounding box center [717, 312] width 1434 height 938
drag, startPoint x: 1007, startPoint y: 442, endPoint x: 944, endPoint y: 443, distance: 63.2
click at [994, 442] on div "Select a theme" at bounding box center [717, 312] width 1434 height 938
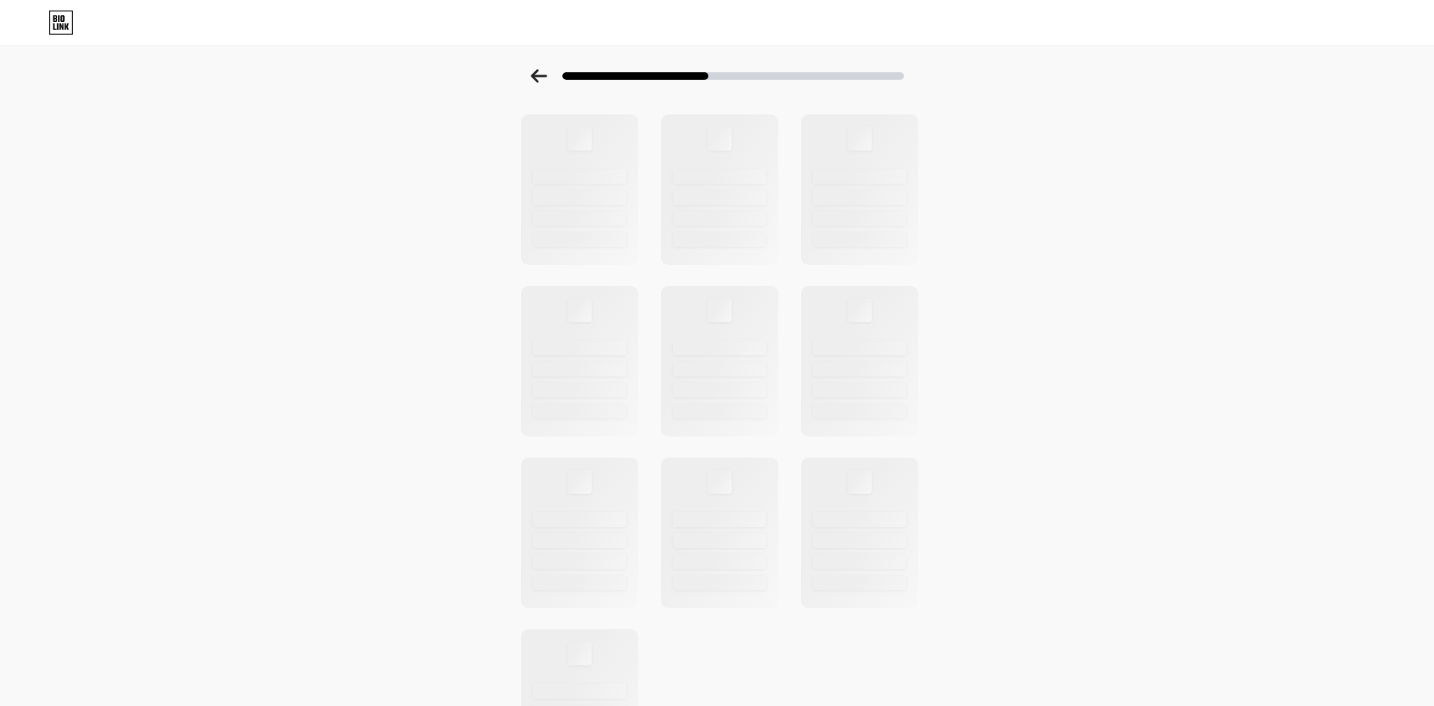
drag, startPoint x: 919, startPoint y: 447, endPoint x: 886, endPoint y: 441, distance: 33.7
click at [914, 446] on div at bounding box center [717, 361] width 414 height 840
click at [886, 441] on div at bounding box center [717, 361] width 414 height 840
click at [883, 440] on div at bounding box center [717, 361] width 414 height 840
drag, startPoint x: 868, startPoint y: 390, endPoint x: 862, endPoint y: 354, distance: 36.6
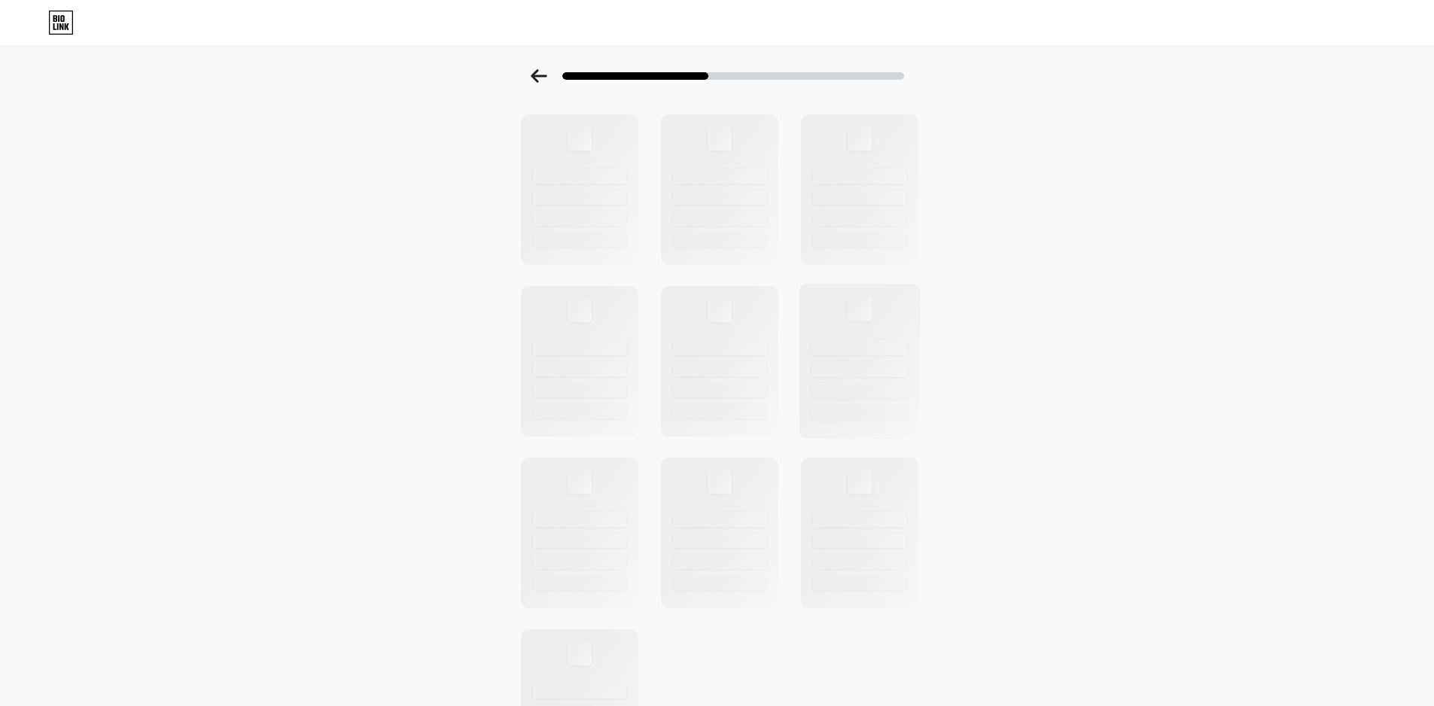
click at [868, 383] on div at bounding box center [859, 391] width 96 height 16
click at [859, 343] on div at bounding box center [859, 347] width 96 height 16
click at [861, 342] on div at bounding box center [859, 347] width 96 height 16
click at [950, 218] on div "Select a theme" at bounding box center [717, 312] width 1434 height 938
drag, startPoint x: 938, startPoint y: 224, endPoint x: 705, endPoint y: 230, distance: 232.6
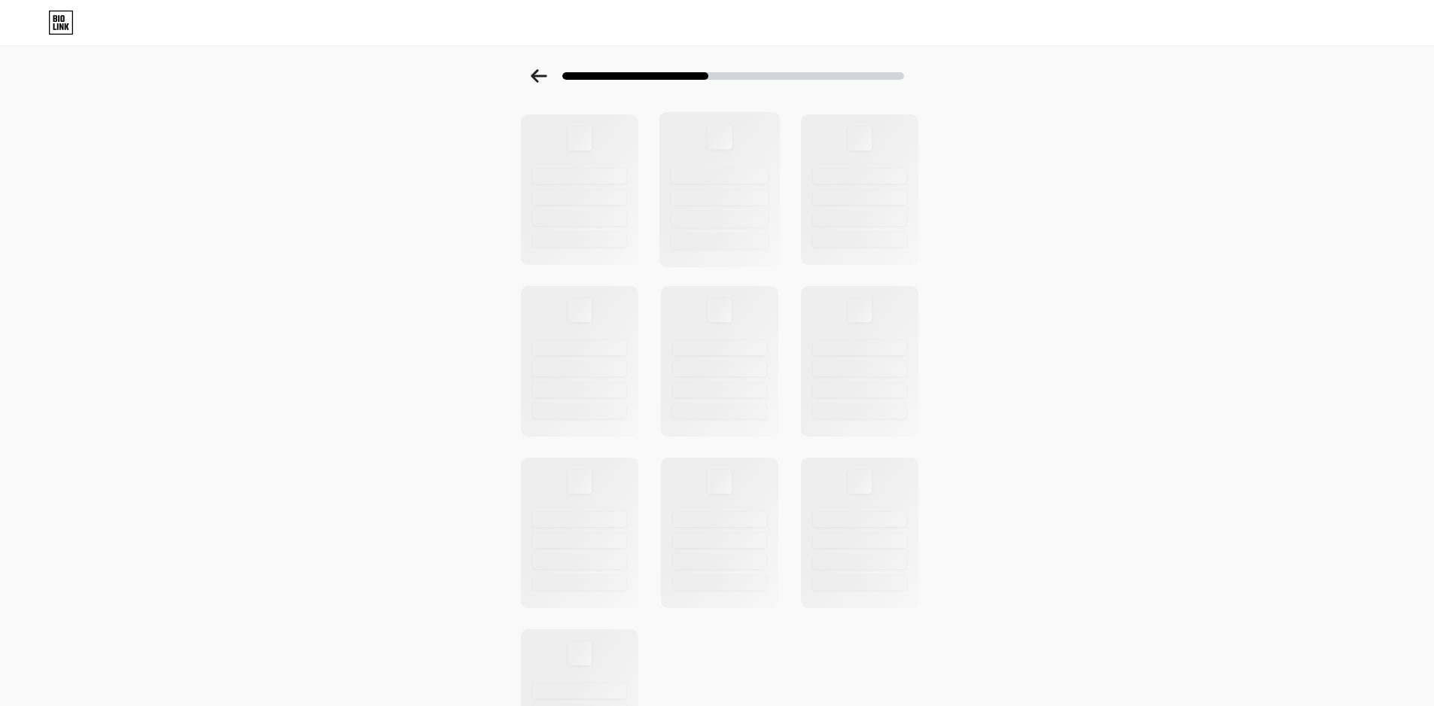
click at [891, 233] on div "Select a theme" at bounding box center [717, 312] width 1434 height 938
drag, startPoint x: 705, startPoint y: 230, endPoint x: 668, endPoint y: 211, distance: 41.4
click at [704, 229] on div at bounding box center [718, 189] width 121 height 155
drag, startPoint x: 668, startPoint y: 211, endPoint x: 574, endPoint y: 211, distance: 94.1
click at [646, 211] on div at bounding box center [717, 361] width 414 height 840
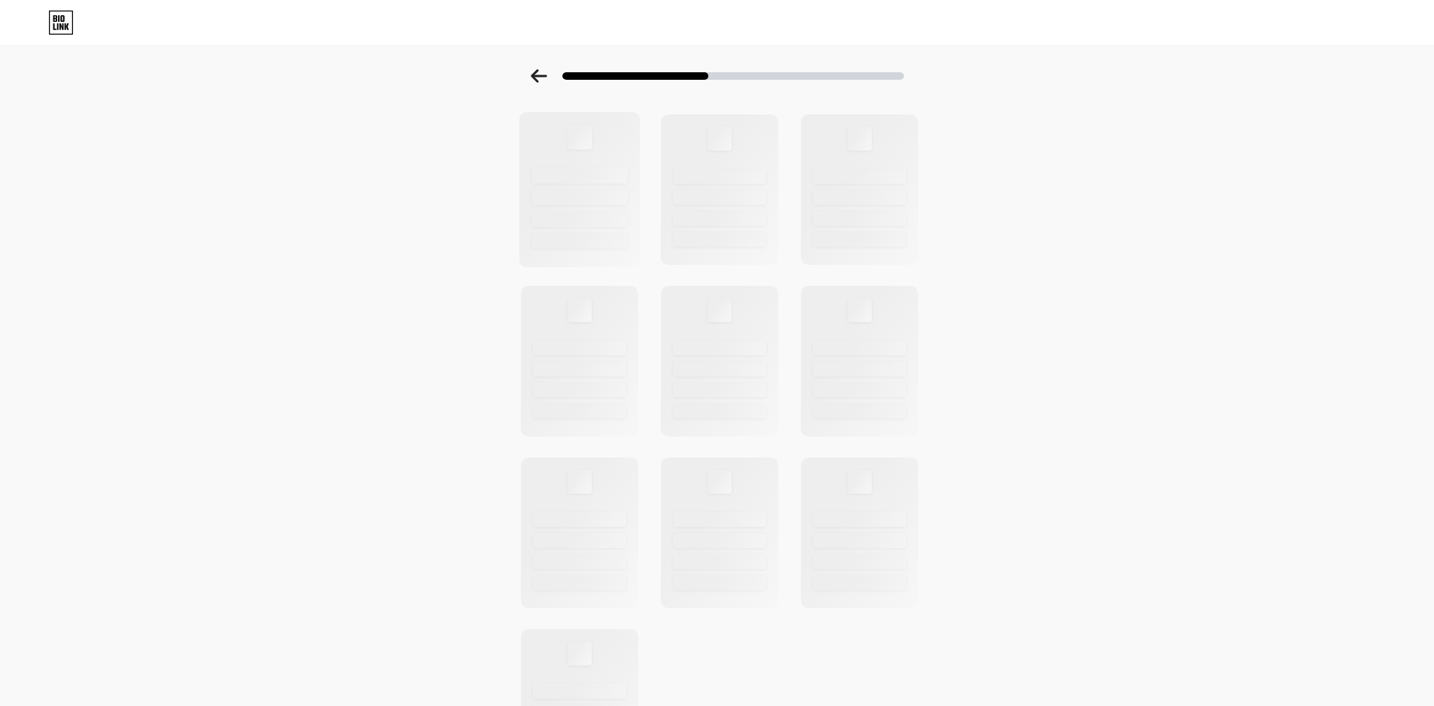
click at [574, 211] on div at bounding box center [579, 219] width 96 height 16
click at [544, 77] on icon at bounding box center [539, 76] width 16 height 14
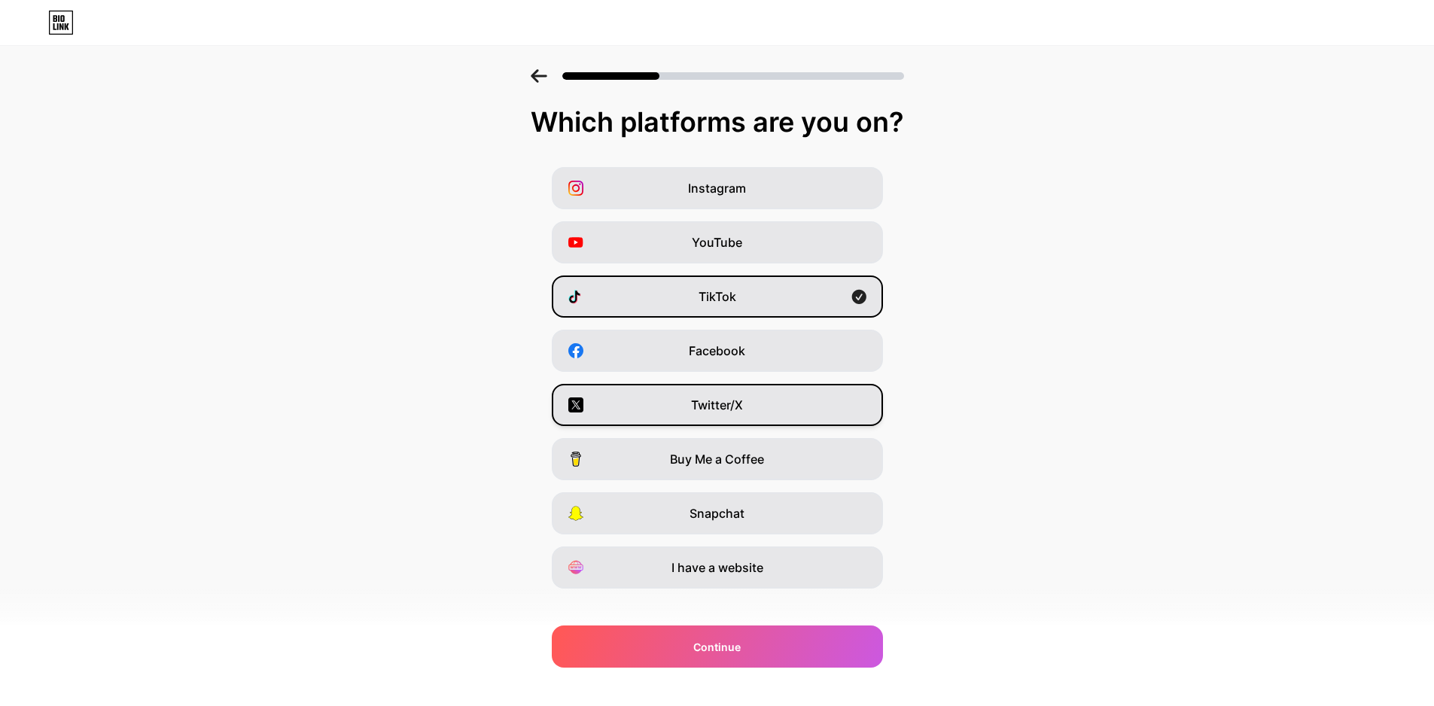
drag, startPoint x: 717, startPoint y: 341, endPoint x: 737, endPoint y: 391, distance: 54.1
click at [717, 345] on div "Facebook" at bounding box center [717, 351] width 331 height 42
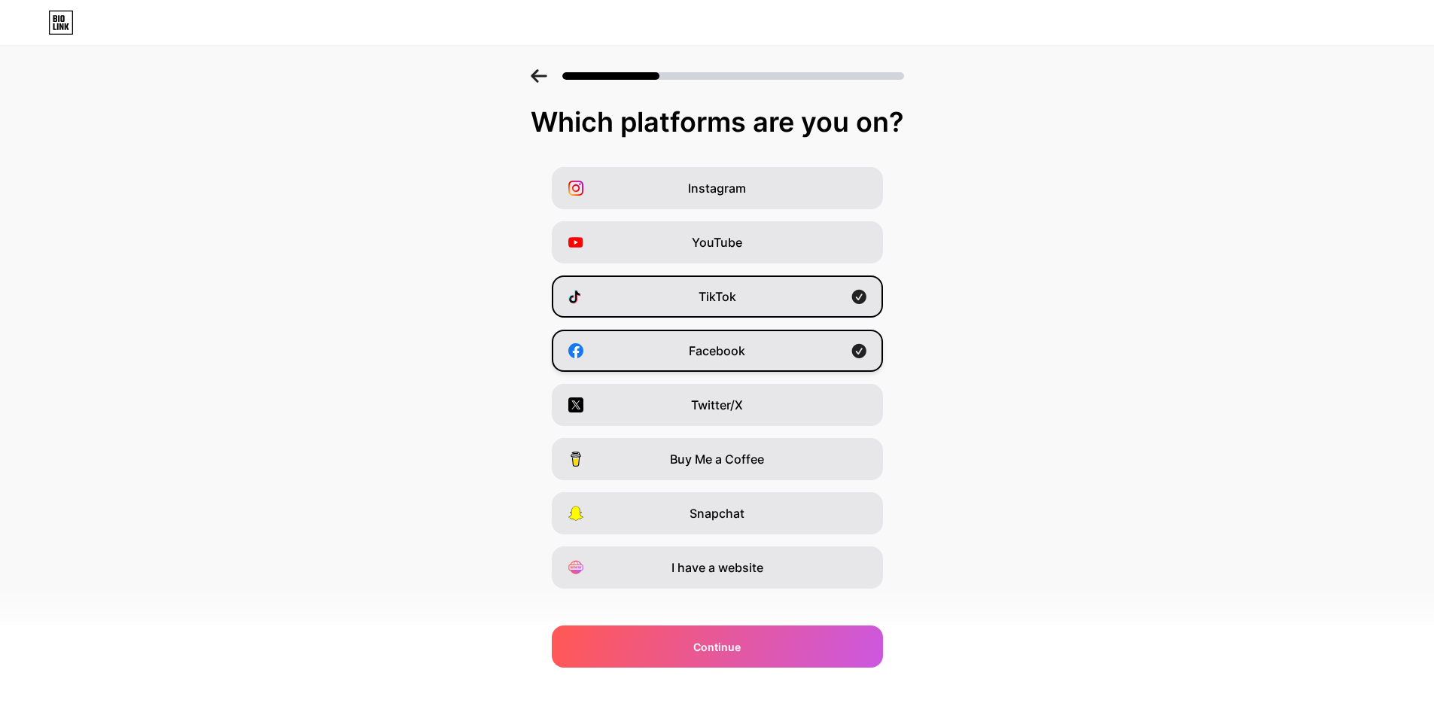
click at [773, 354] on div "Facebook" at bounding box center [717, 351] width 331 height 42
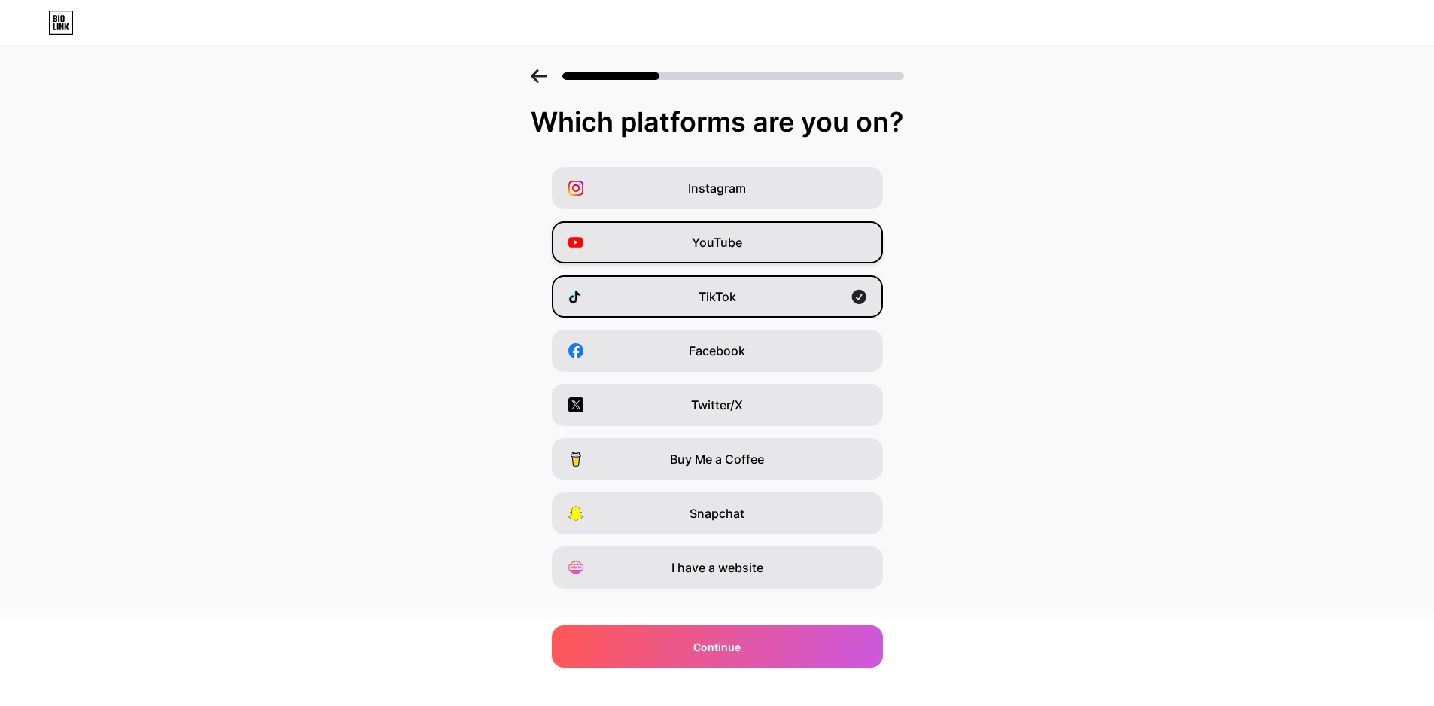
click at [754, 227] on div "YouTube" at bounding box center [717, 242] width 331 height 42
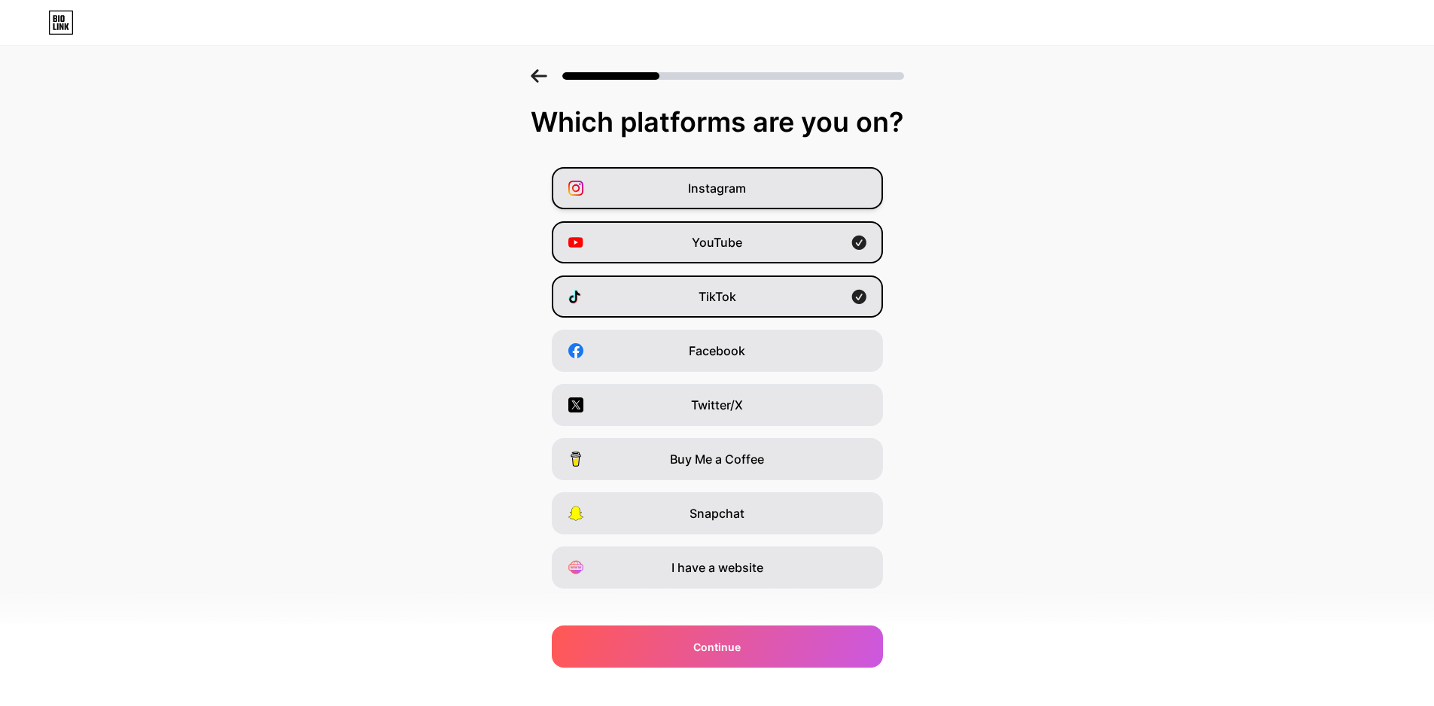
click at [754, 198] on div "Instagram" at bounding box center [717, 188] width 331 height 42
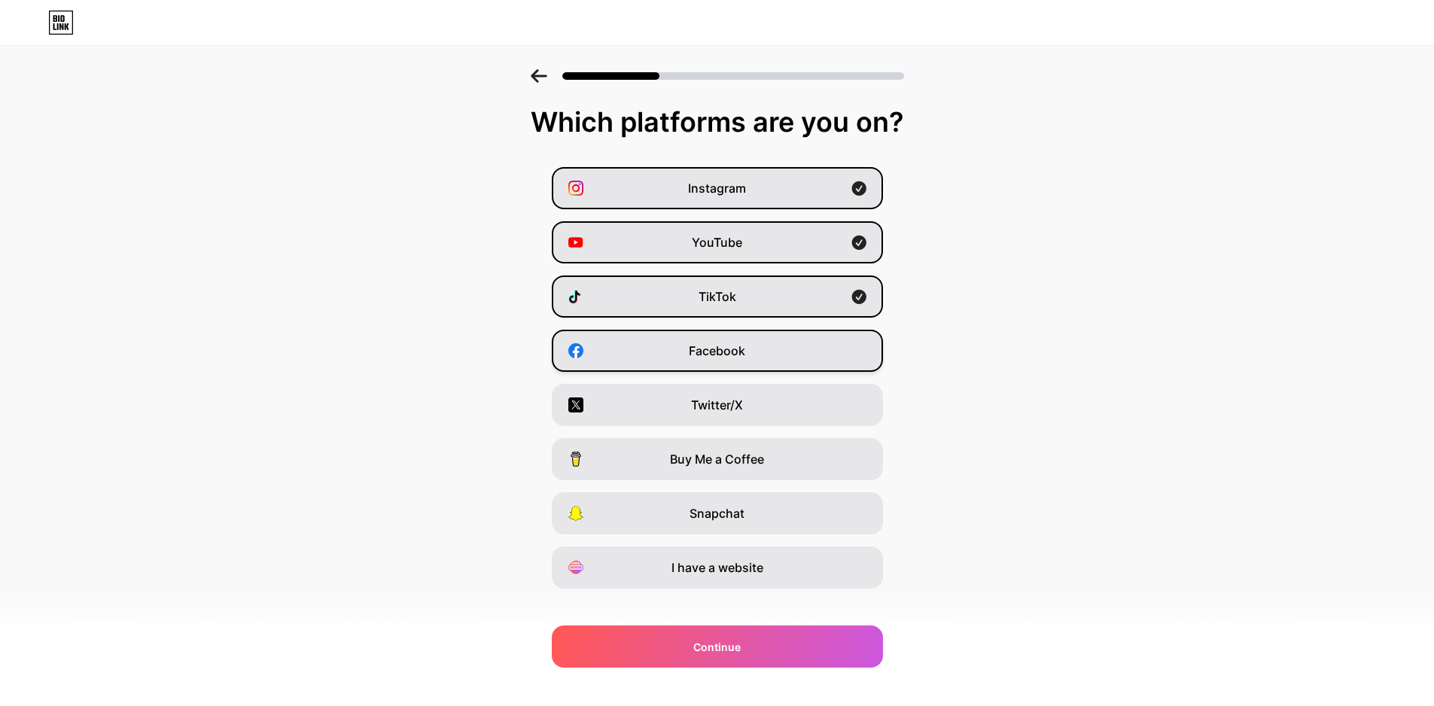
click at [745, 336] on div "Facebook" at bounding box center [717, 351] width 331 height 42
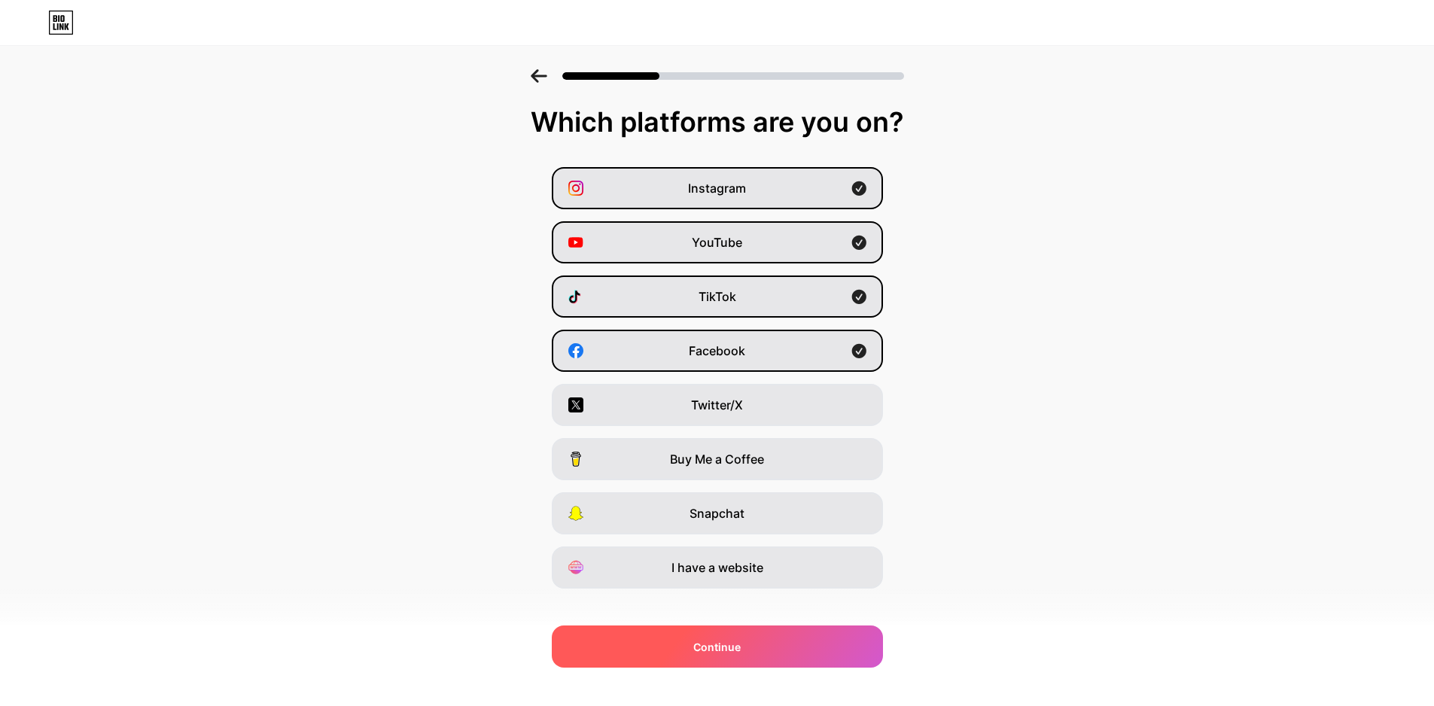
click at [767, 643] on div "Continue" at bounding box center [717, 646] width 331 height 42
